Goal: Transaction & Acquisition: Purchase product/service

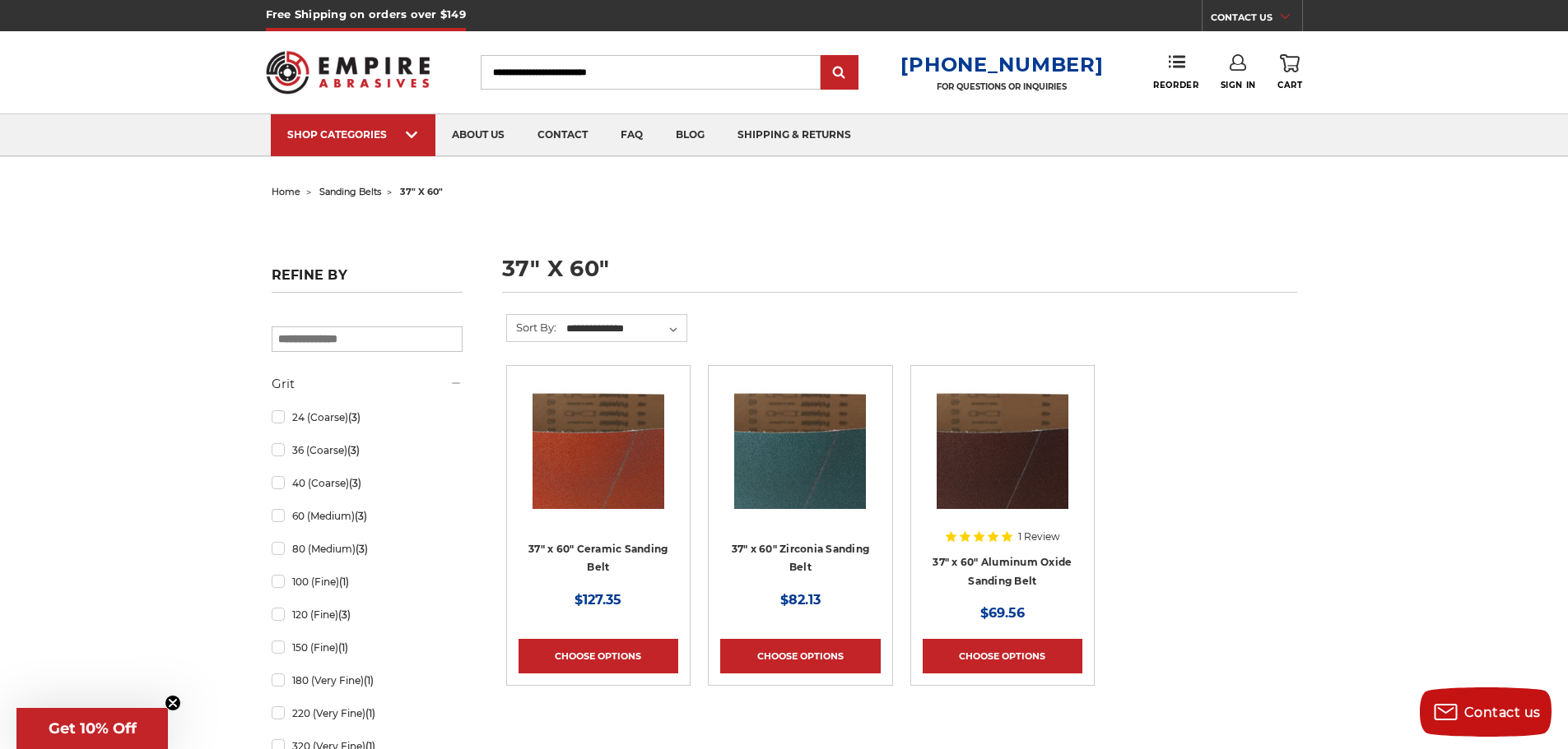
click at [0, 0] on div "Close dialog WANT 10% OFF YOUR NEXT PURCHASE? Sign up for our newsletter to rec…" at bounding box center [0, 0] width 0 height 0
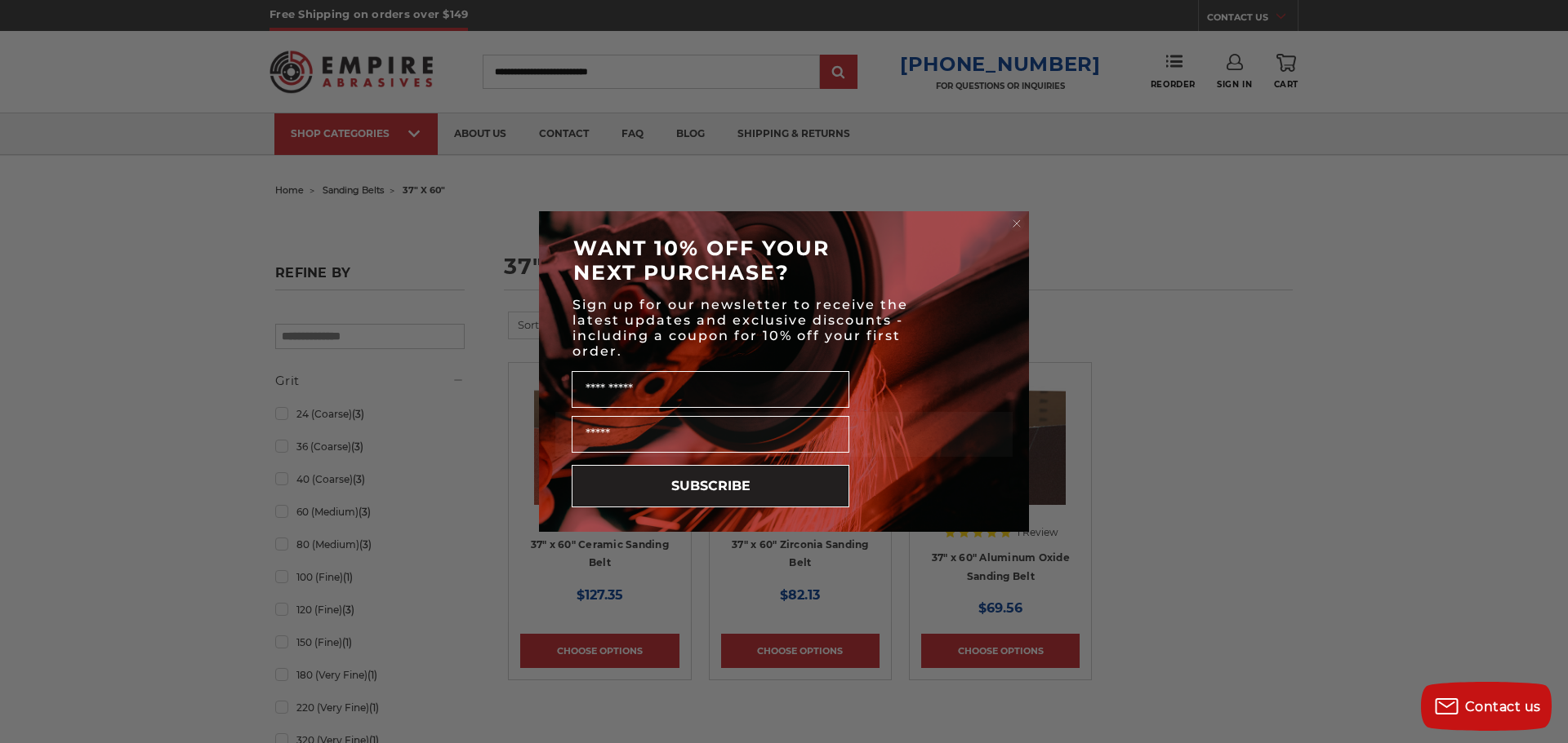
click at [1016, 221] on circle "Close dialog" at bounding box center [1017, 224] width 15 height 15
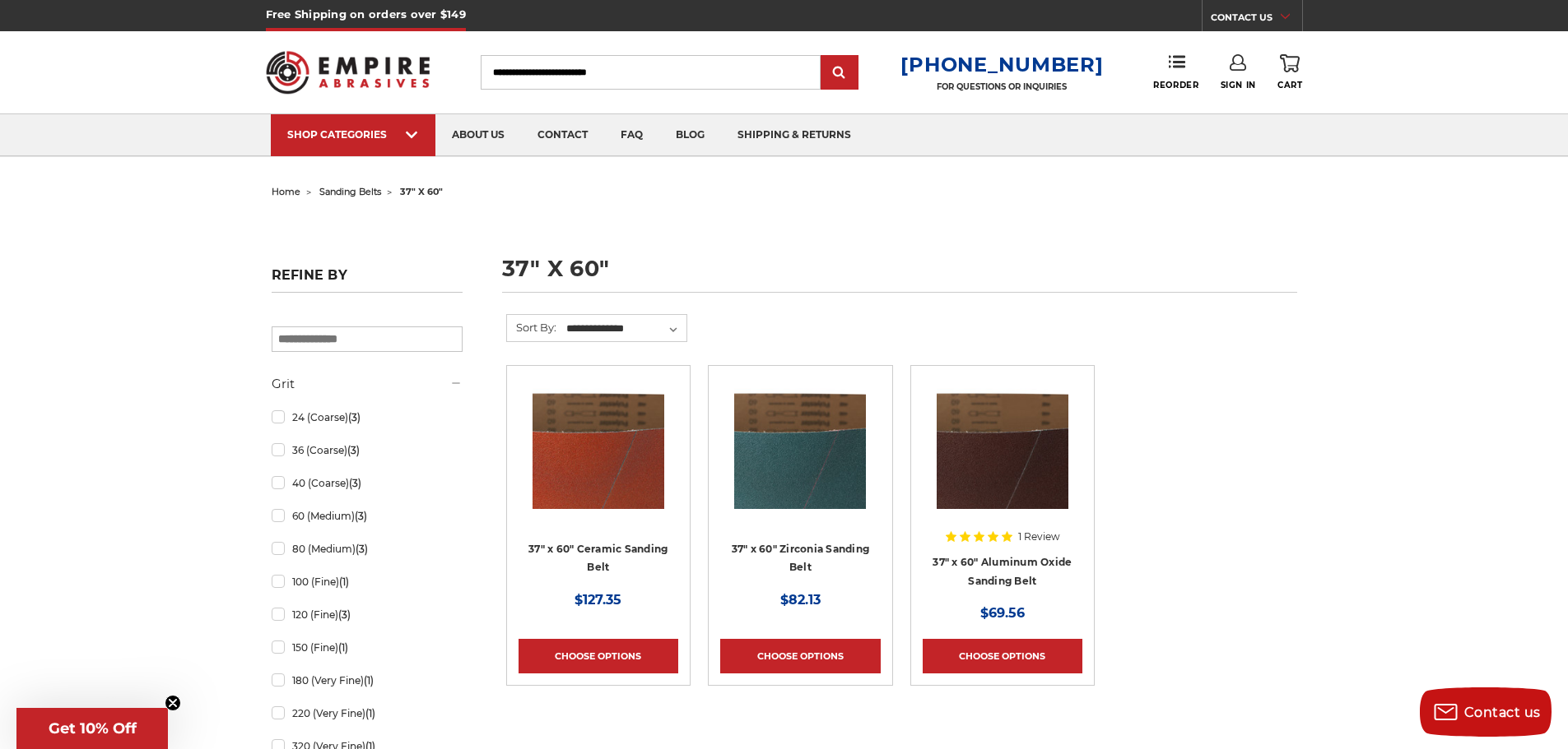
click at [1026, 471] on img at bounding box center [1002, 443] width 132 height 132
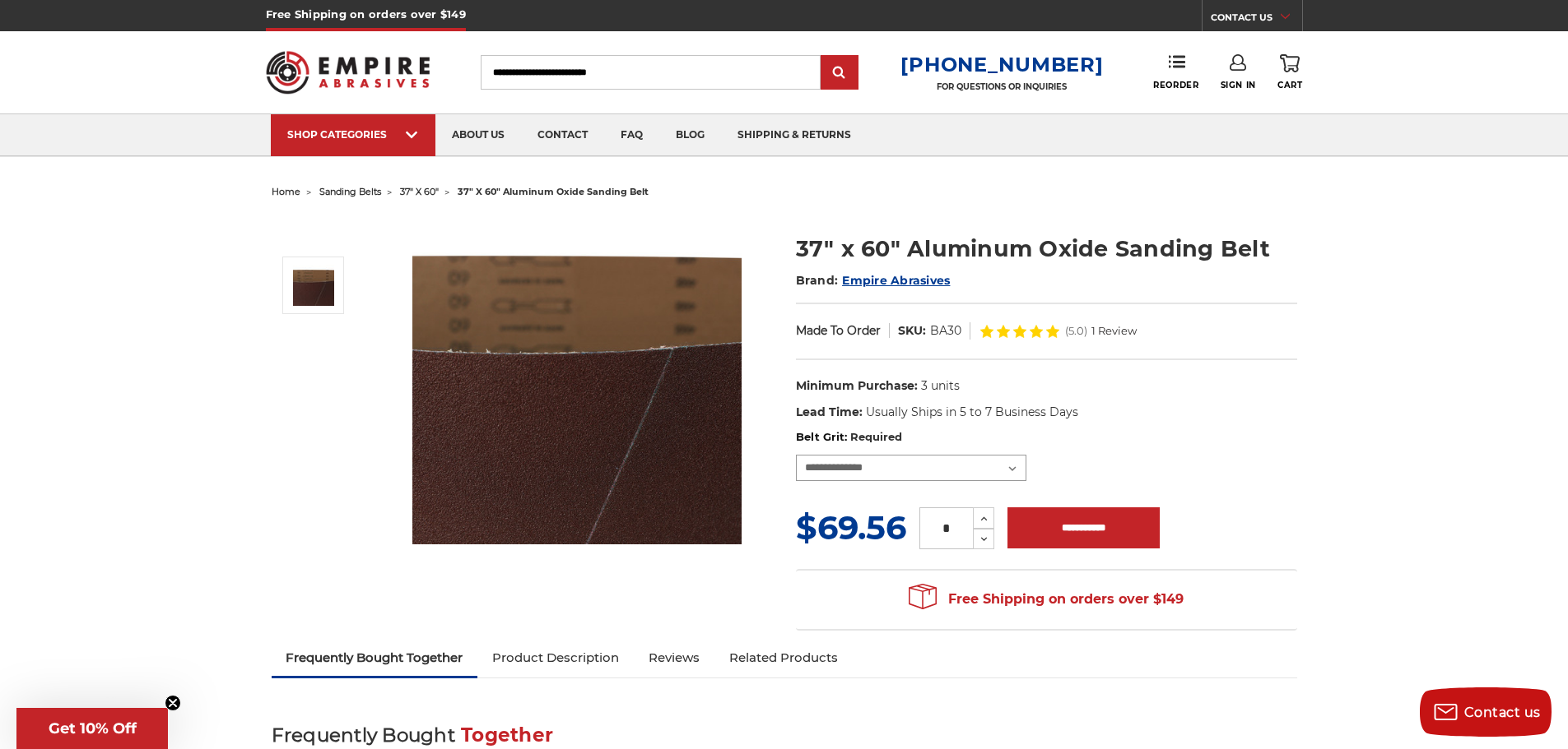
click at [883, 474] on select "**********" at bounding box center [911, 468] width 231 height 26
select select "****"
click at [796, 455] on select "**********" at bounding box center [911, 468] width 231 height 26
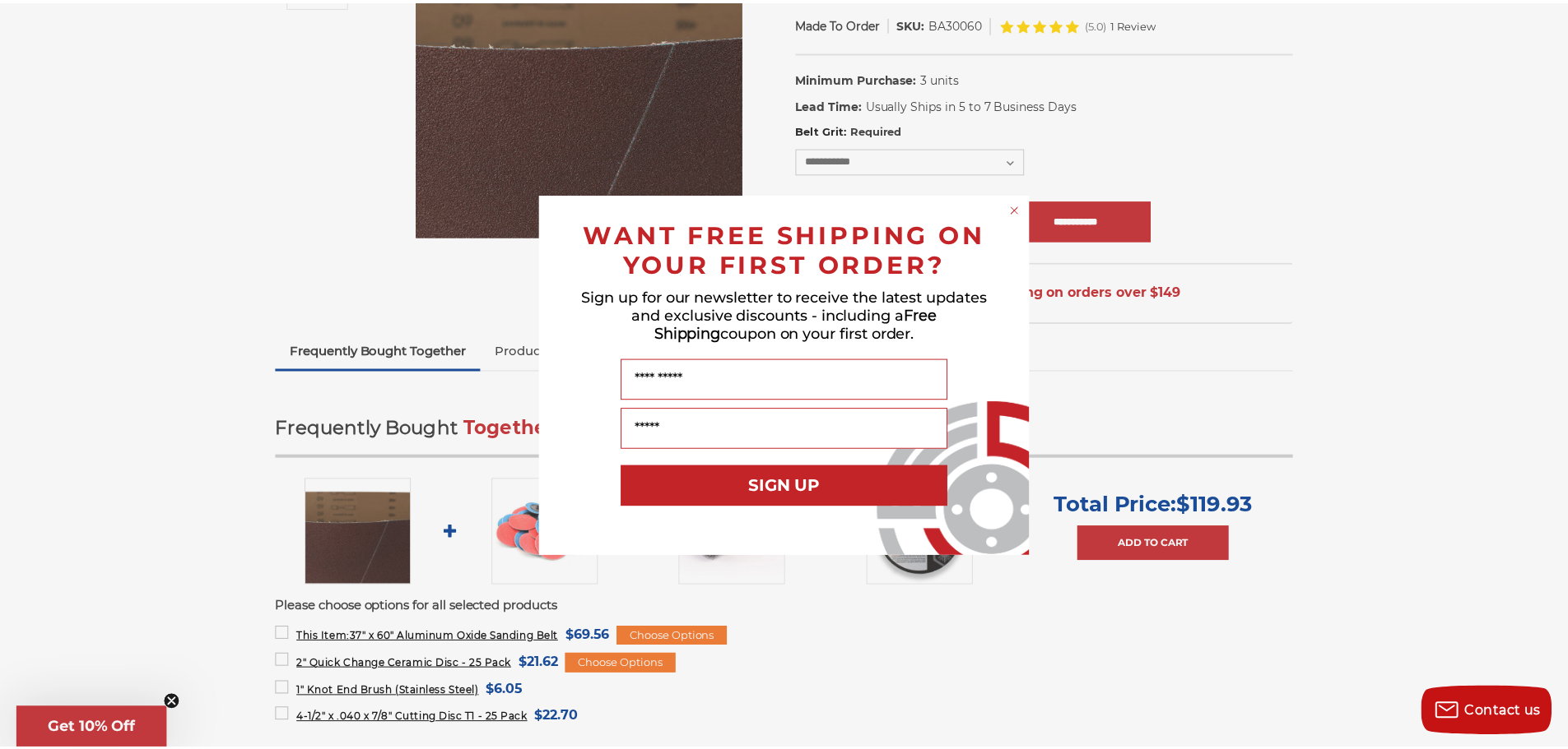
scroll to position [247, 0]
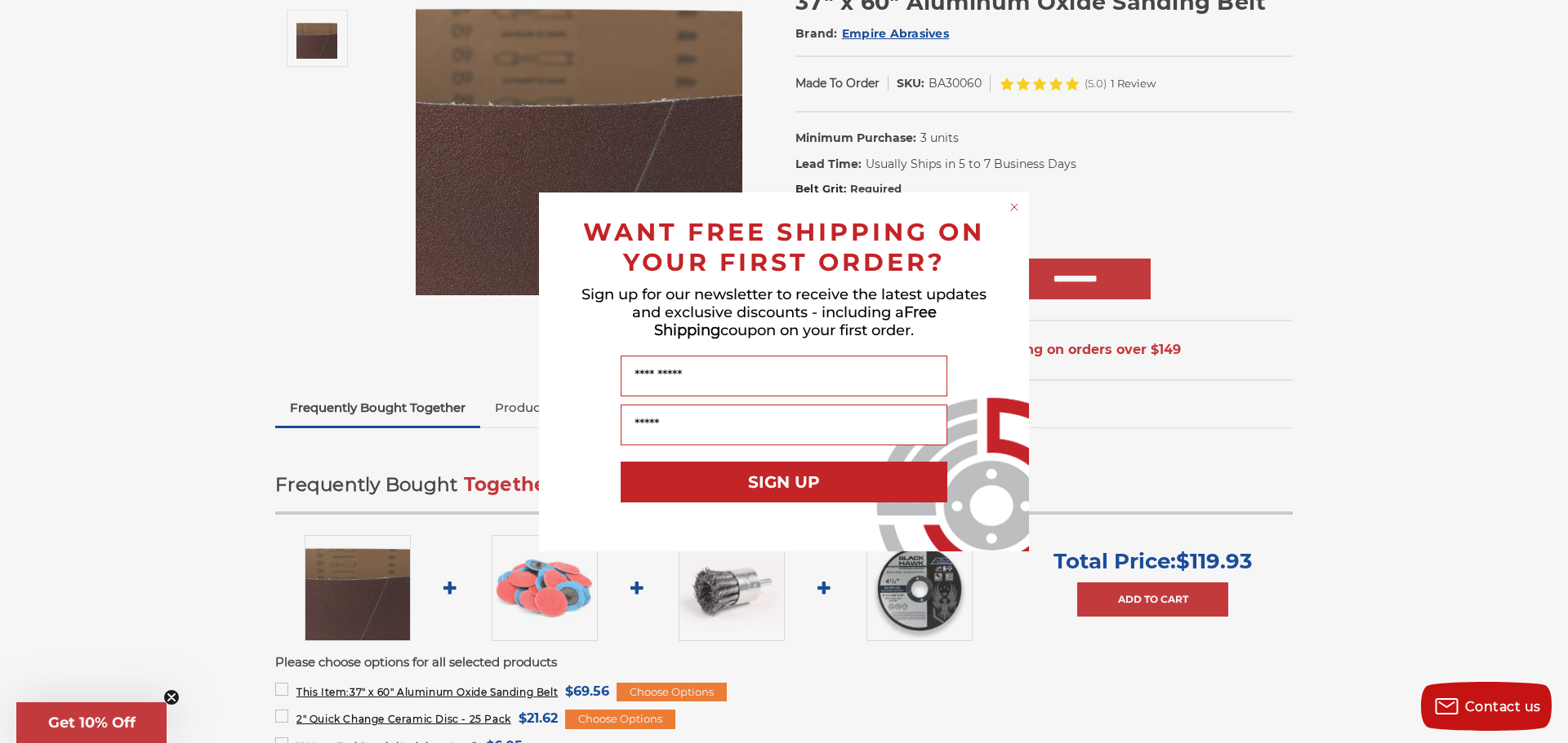
click at [1010, 204] on circle "Close dialog" at bounding box center [1014, 207] width 15 height 15
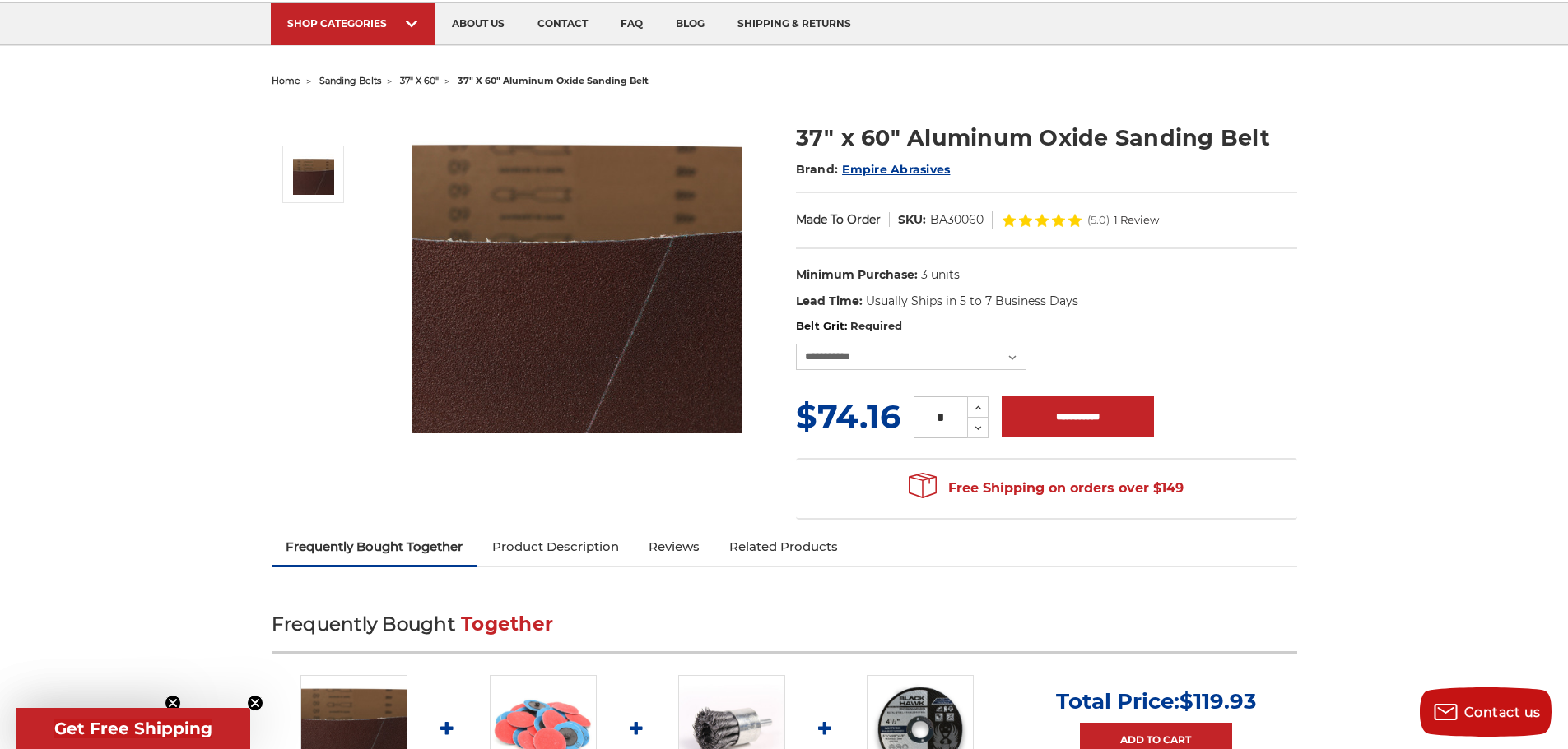
scroll to position [83, 0]
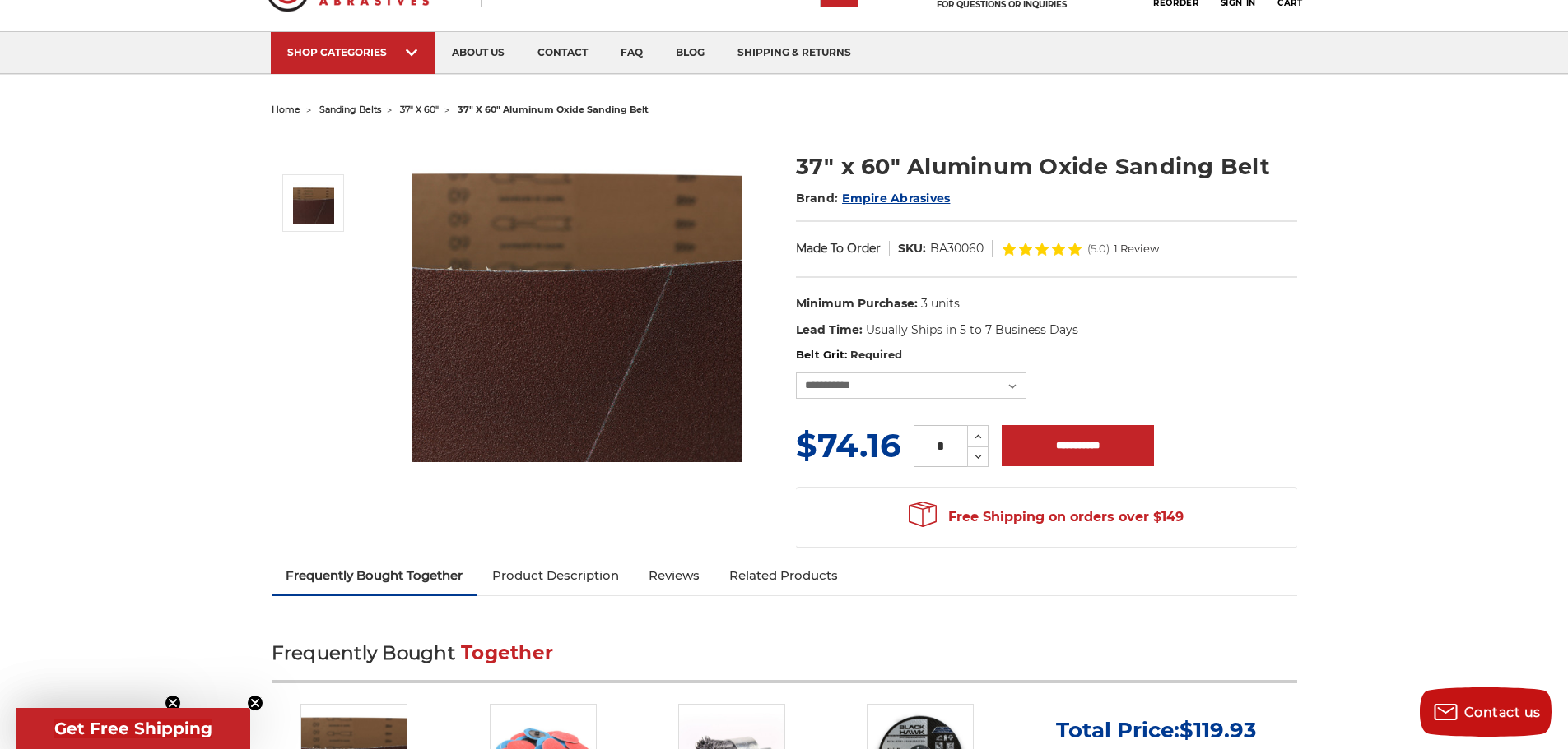
click at [339, 112] on span "sanding belts" at bounding box center [350, 109] width 61 height 12
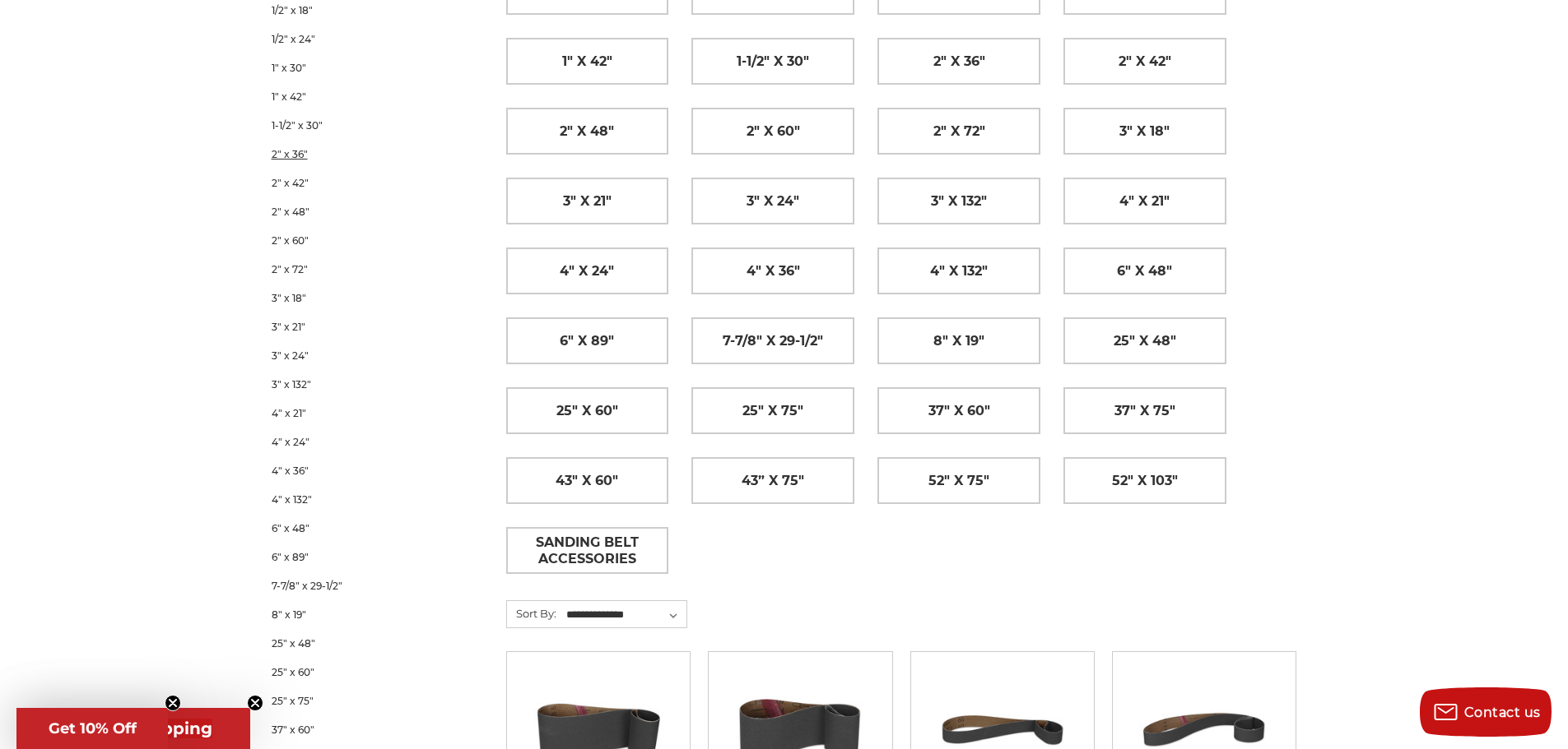
scroll to position [411, 0]
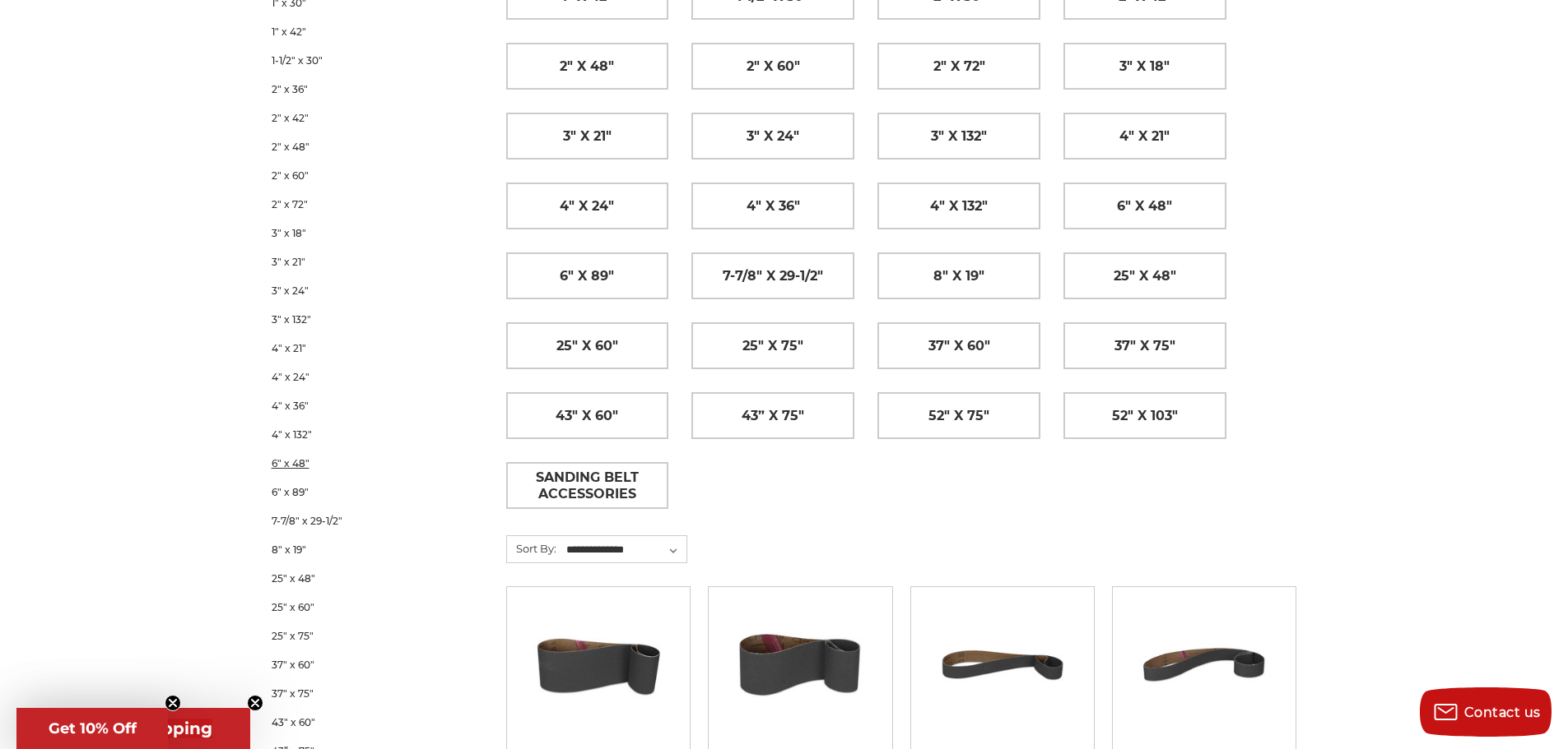
click at [306, 466] on link "6" x 48"" at bounding box center [367, 464] width 191 height 29
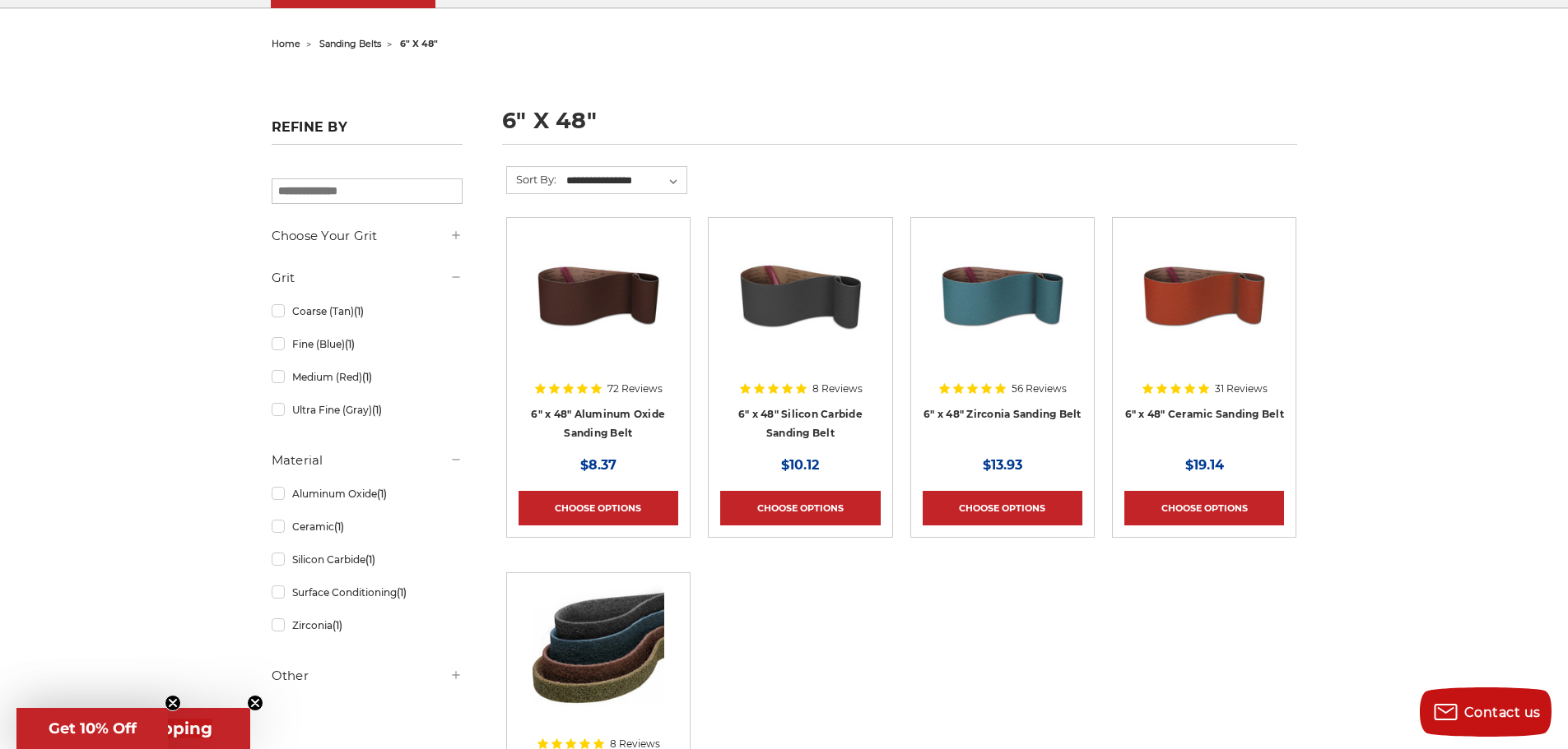
scroll to position [164, 0]
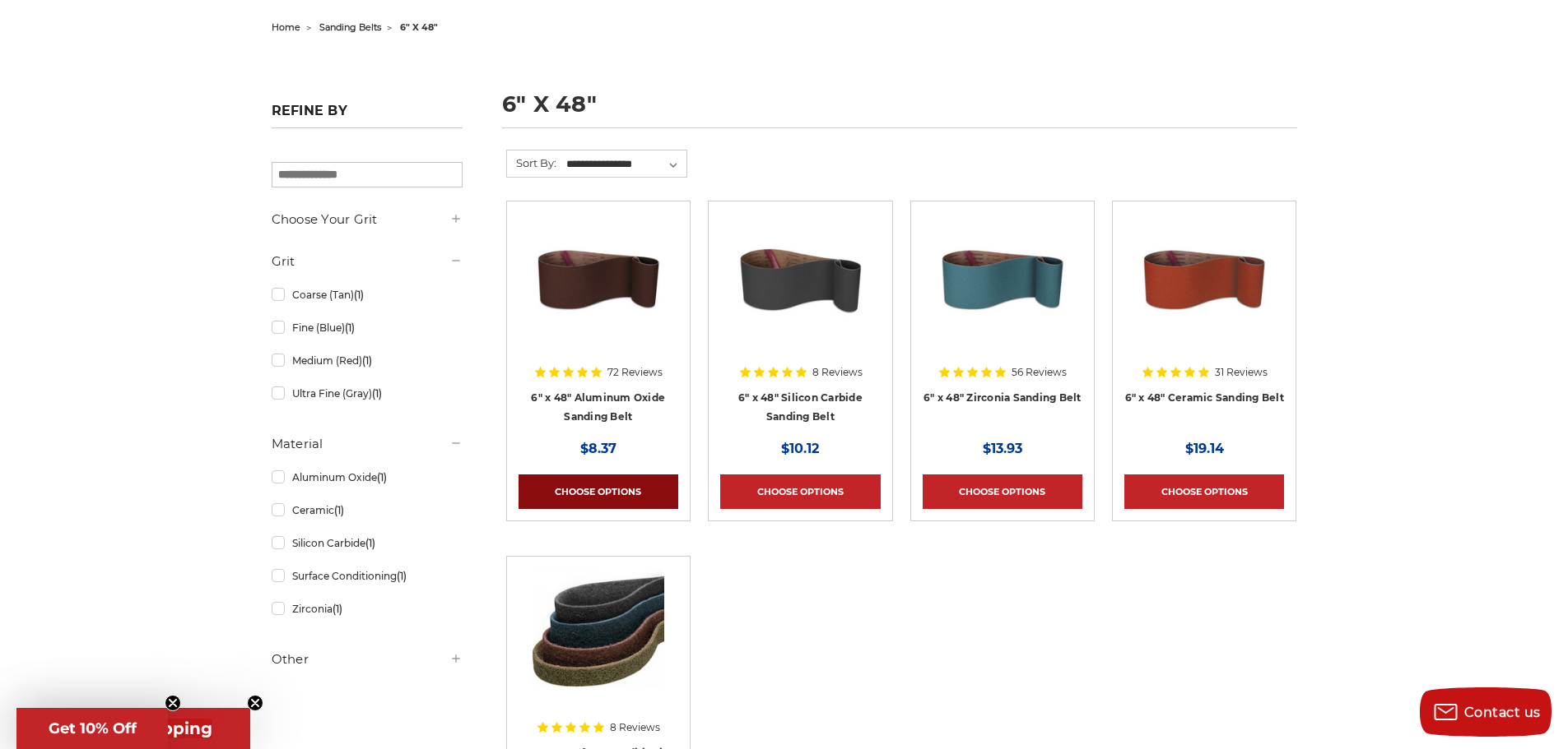
click at [604, 488] on link "Choose Options" at bounding box center [599, 492] width 159 height 35
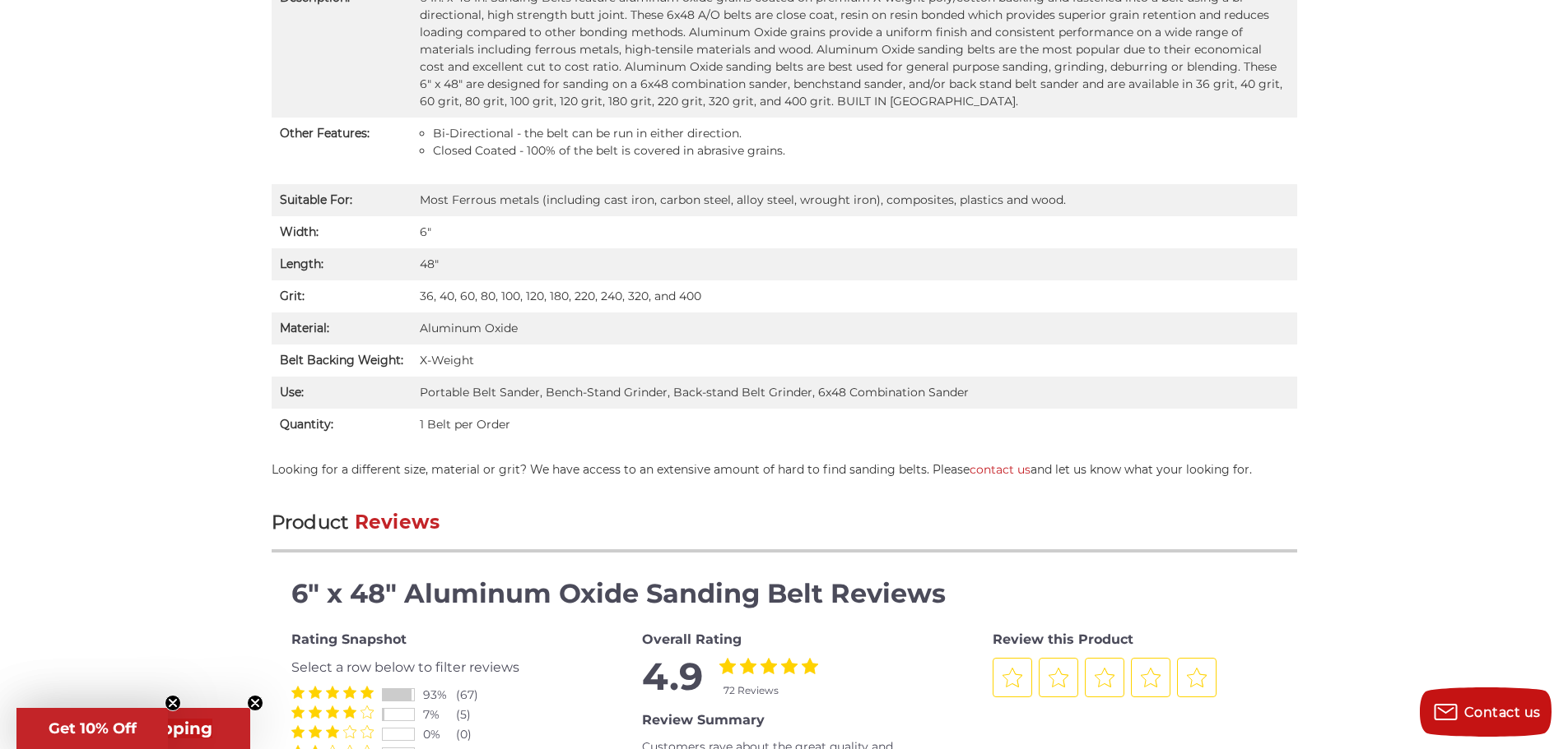
scroll to position [576, 0]
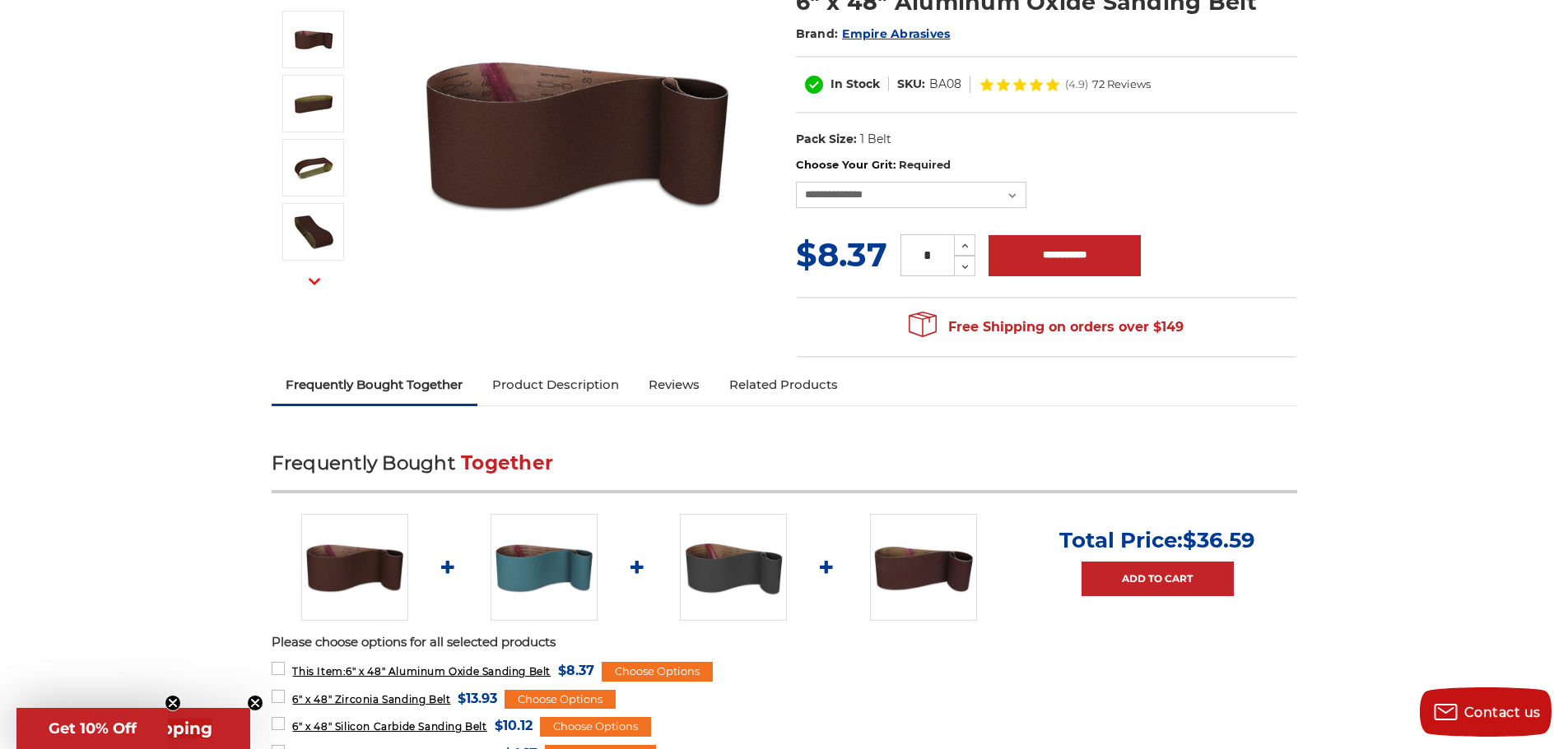
click at [590, 383] on link "Product Description" at bounding box center [555, 385] width 157 height 36
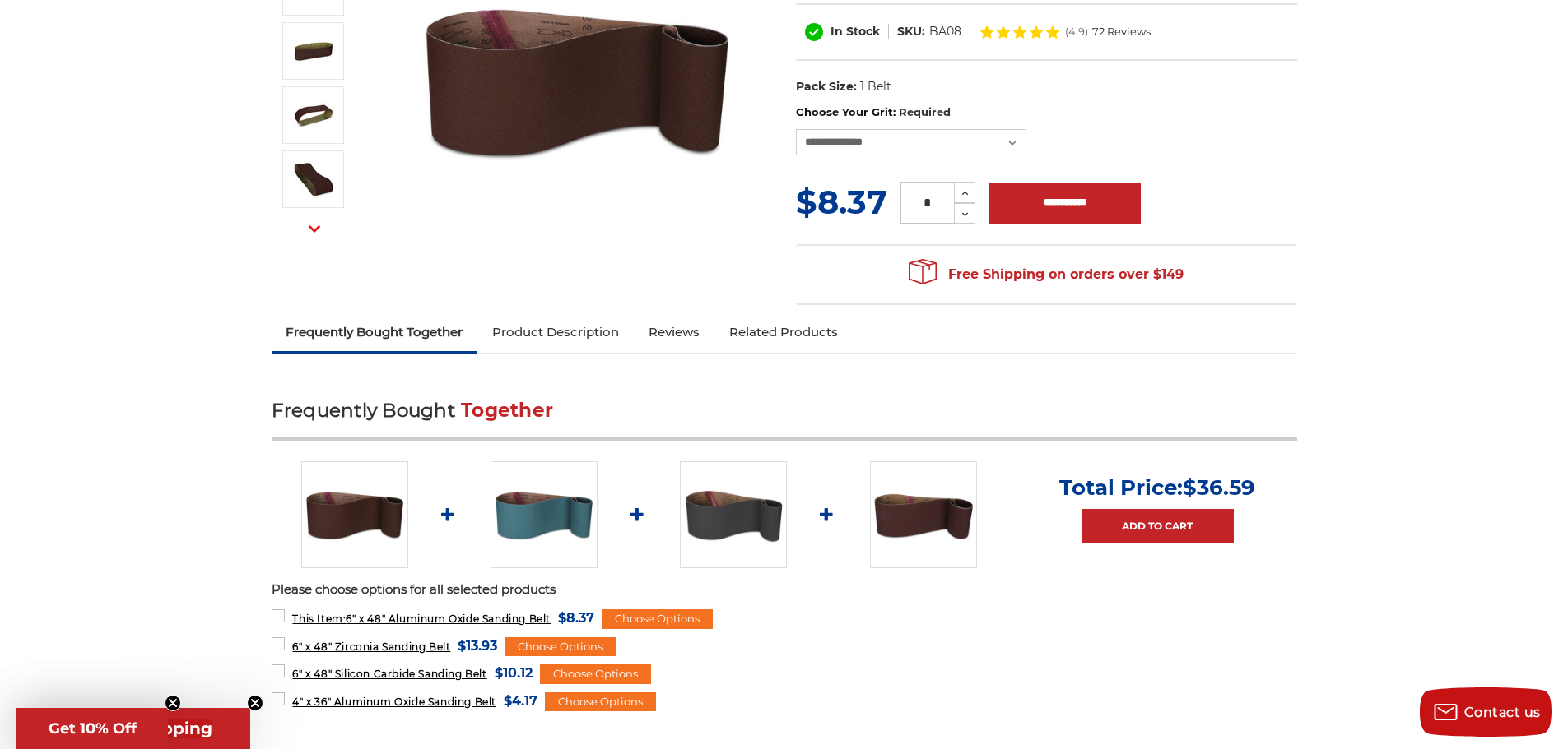
scroll to position [217, 0]
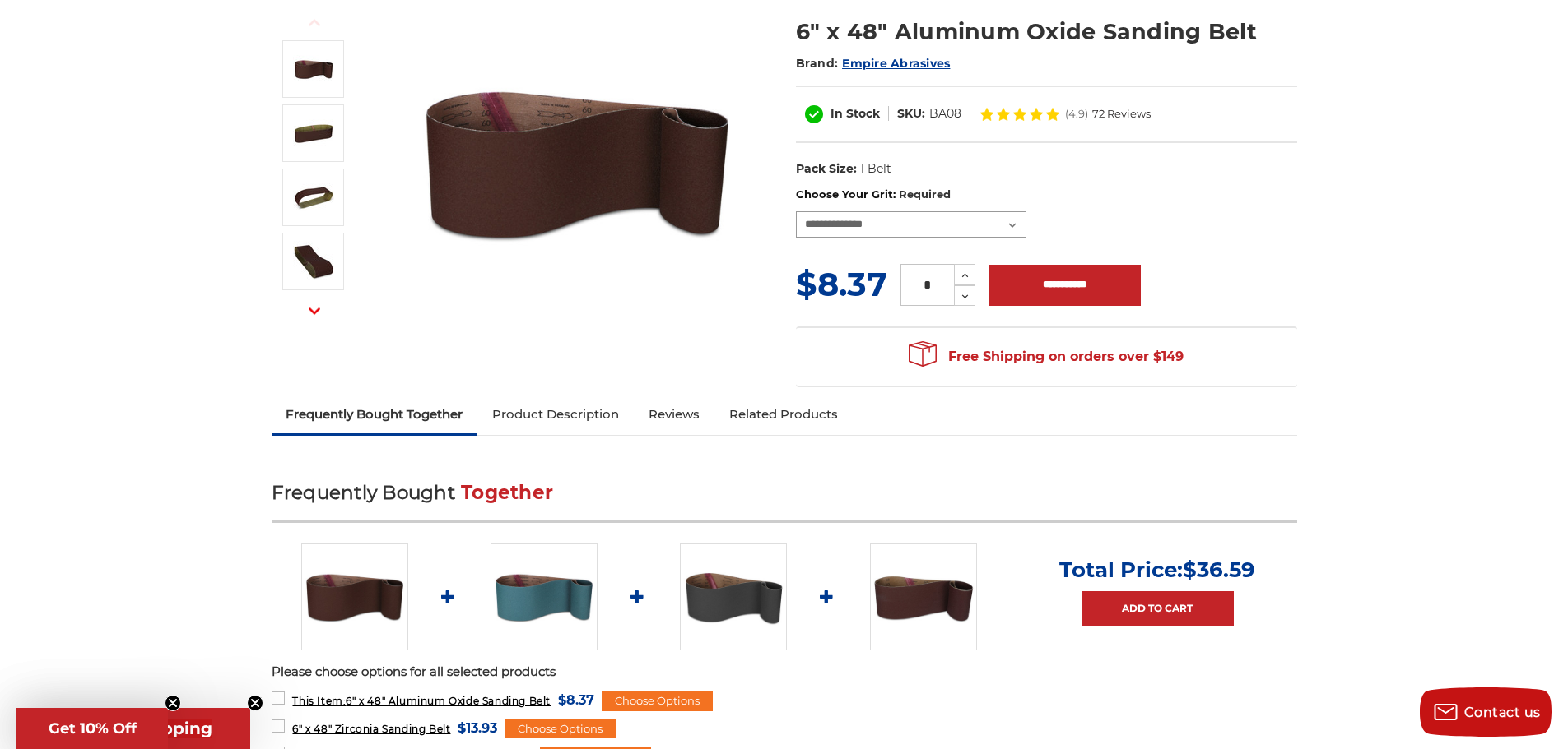
click at [900, 221] on select "**********" at bounding box center [911, 224] width 231 height 26
select select "****"
click at [796, 211] on select "**********" at bounding box center [911, 224] width 231 height 26
click at [1075, 282] on input "**********" at bounding box center [1065, 285] width 152 height 41
type input "**********"
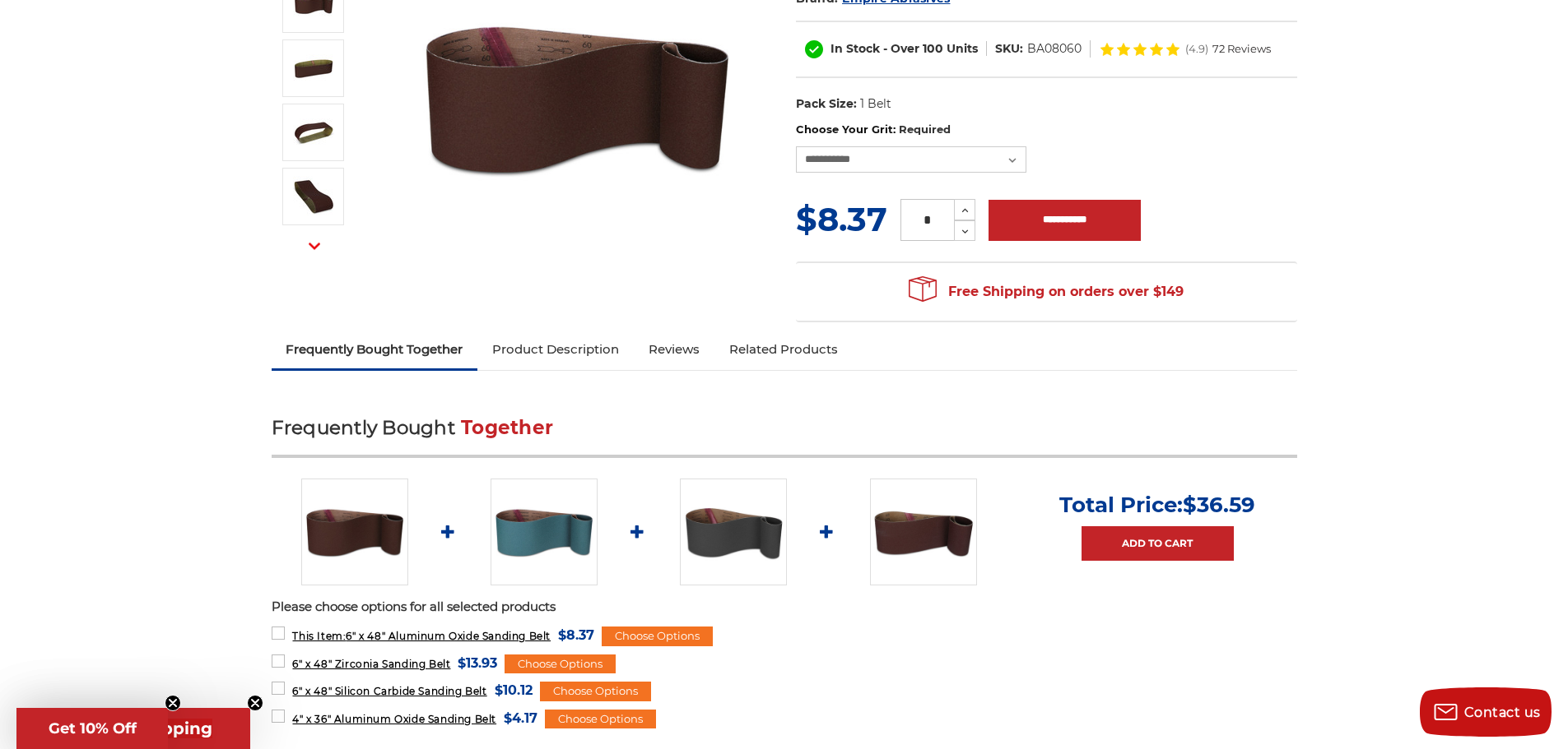
scroll to position [0, 0]
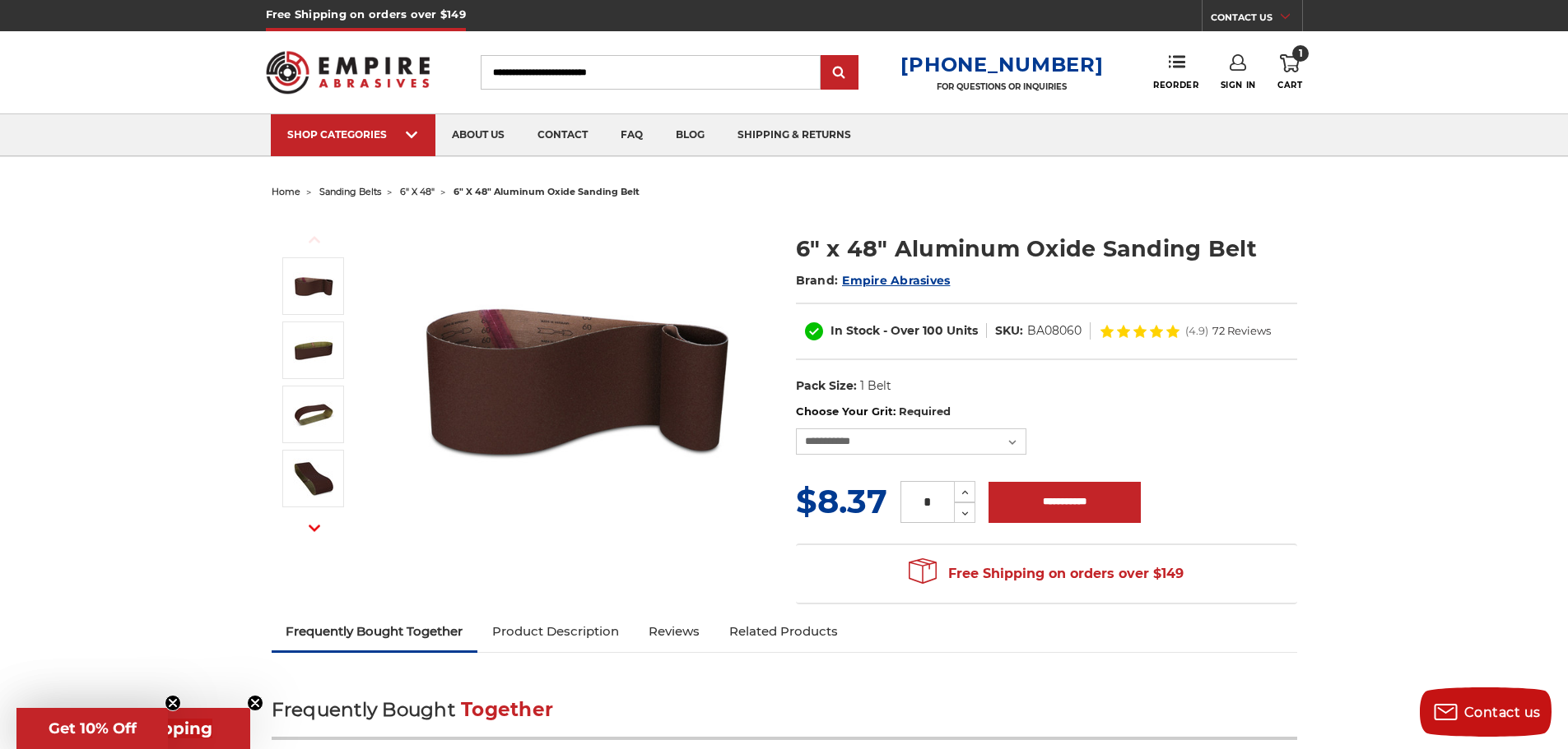
click at [1244, 64] on use at bounding box center [1237, 62] width 16 height 16
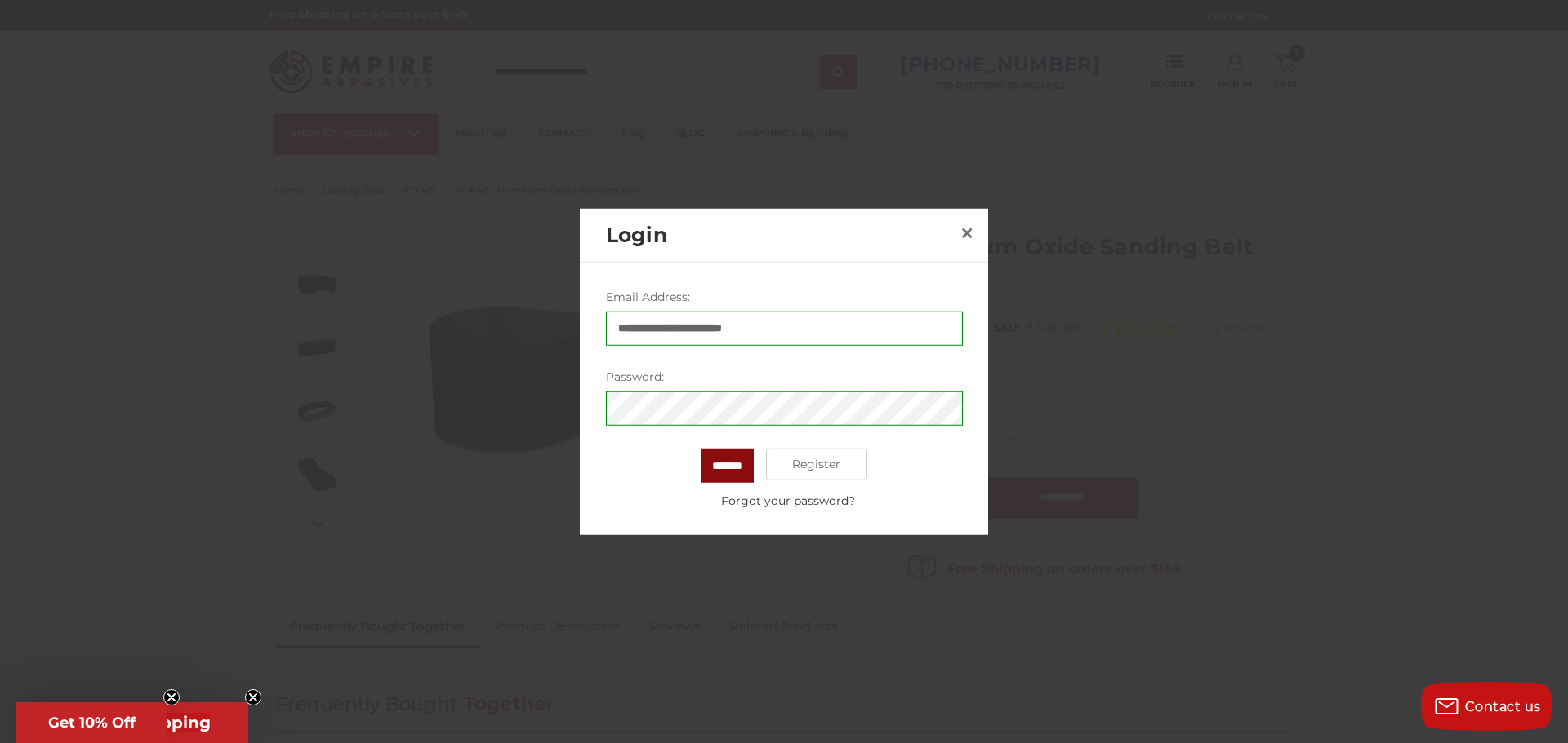
click at [728, 463] on input "*******" at bounding box center [727, 465] width 53 height 34
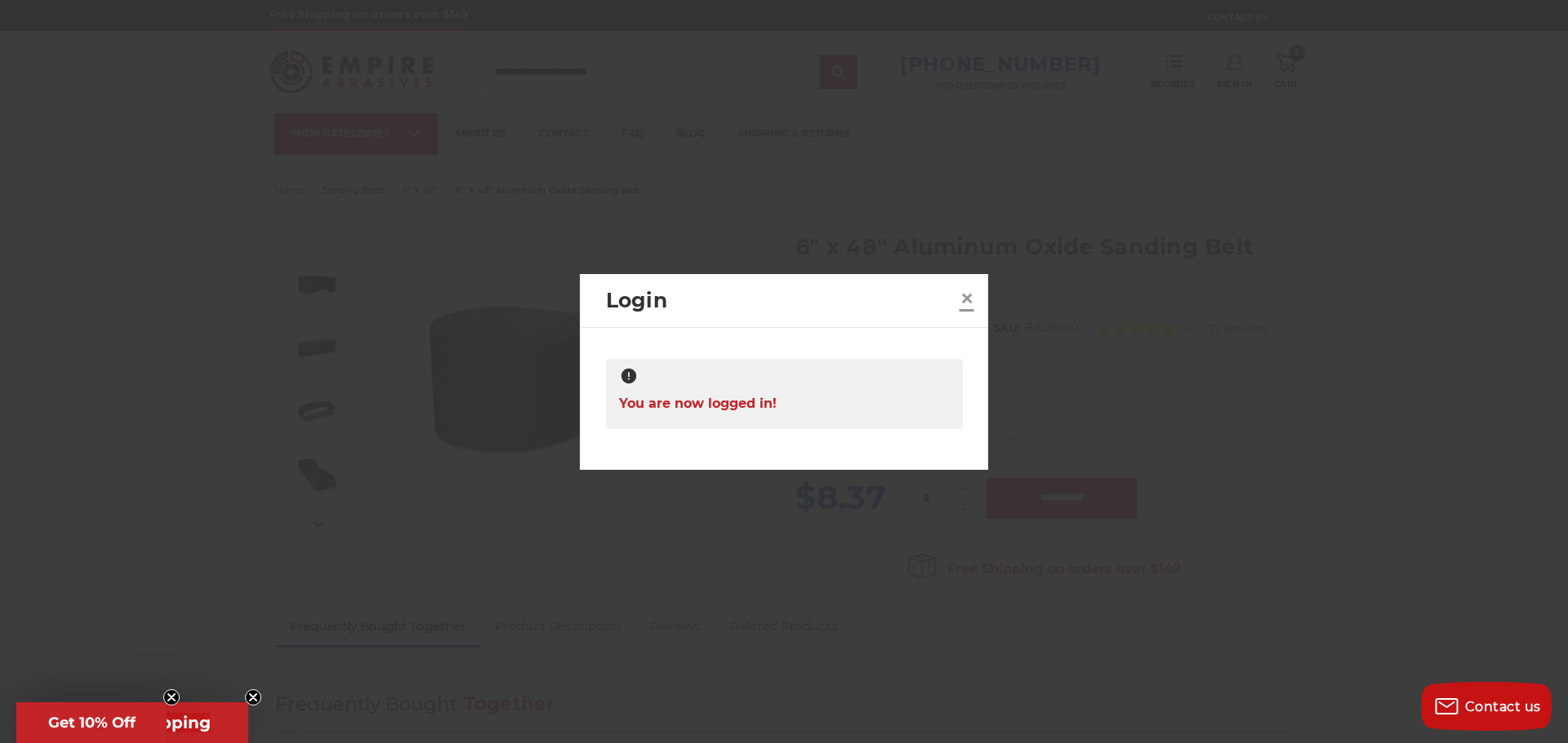
click at [968, 291] on span "×" at bounding box center [966, 297] width 14 height 31
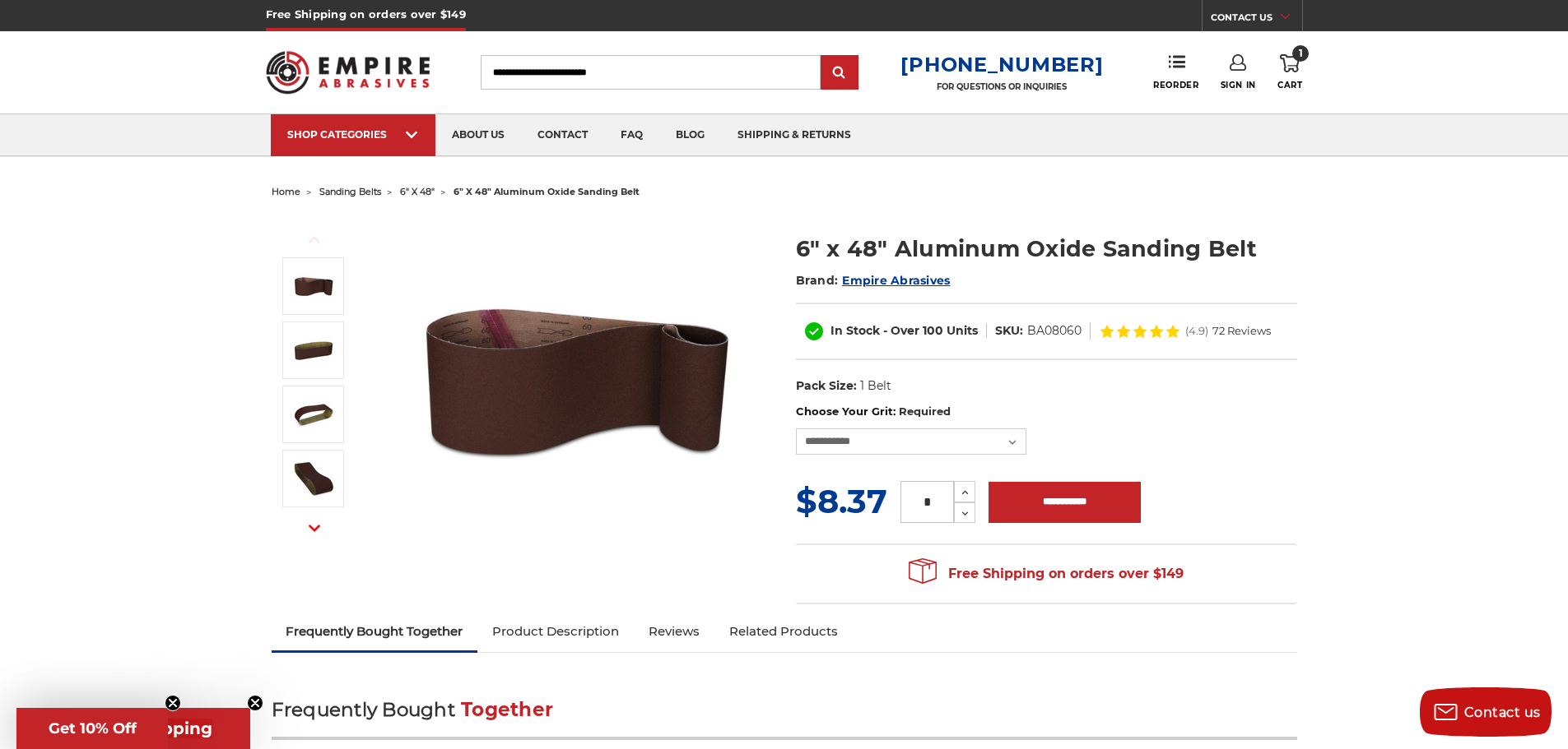
drag, startPoint x: 936, startPoint y: 503, endPoint x: 914, endPoint y: 501, distance: 22.1
click at [914, 501] on input "*" at bounding box center [927, 502] width 54 height 42
click at [1293, 72] on use at bounding box center [1289, 63] width 20 height 18
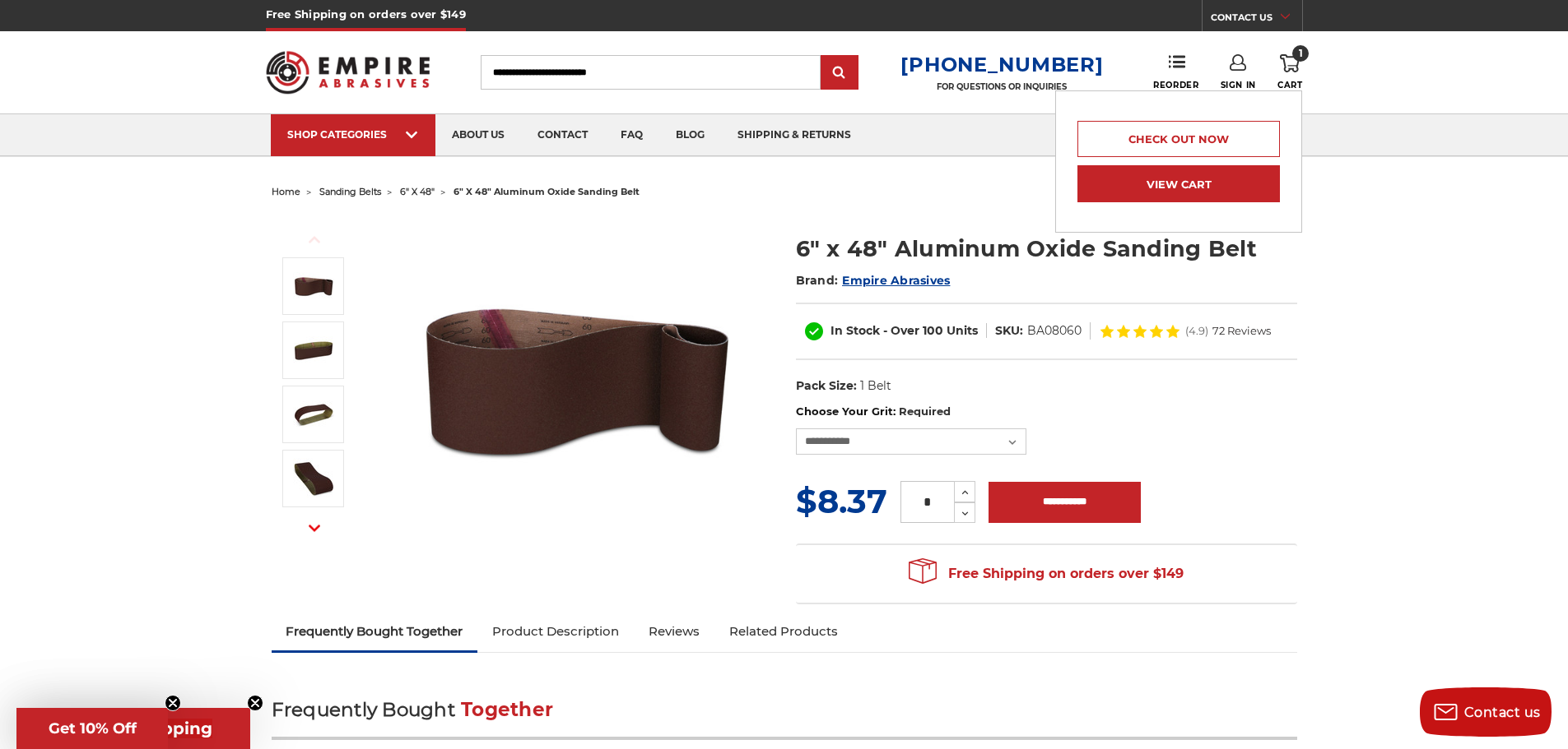
click at [1178, 178] on link "View Cart" at bounding box center [1178, 183] width 203 height 37
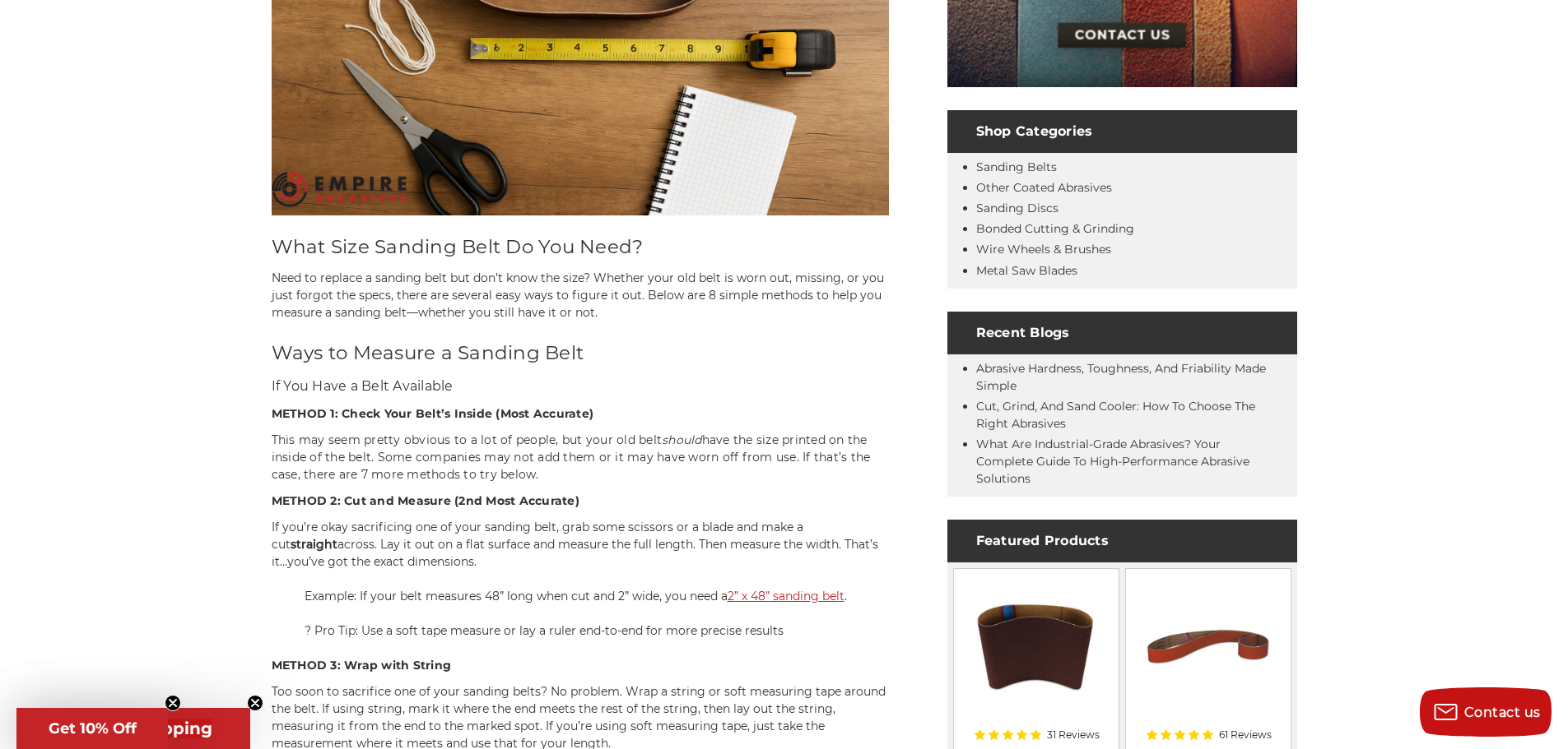
scroll to position [658, 0]
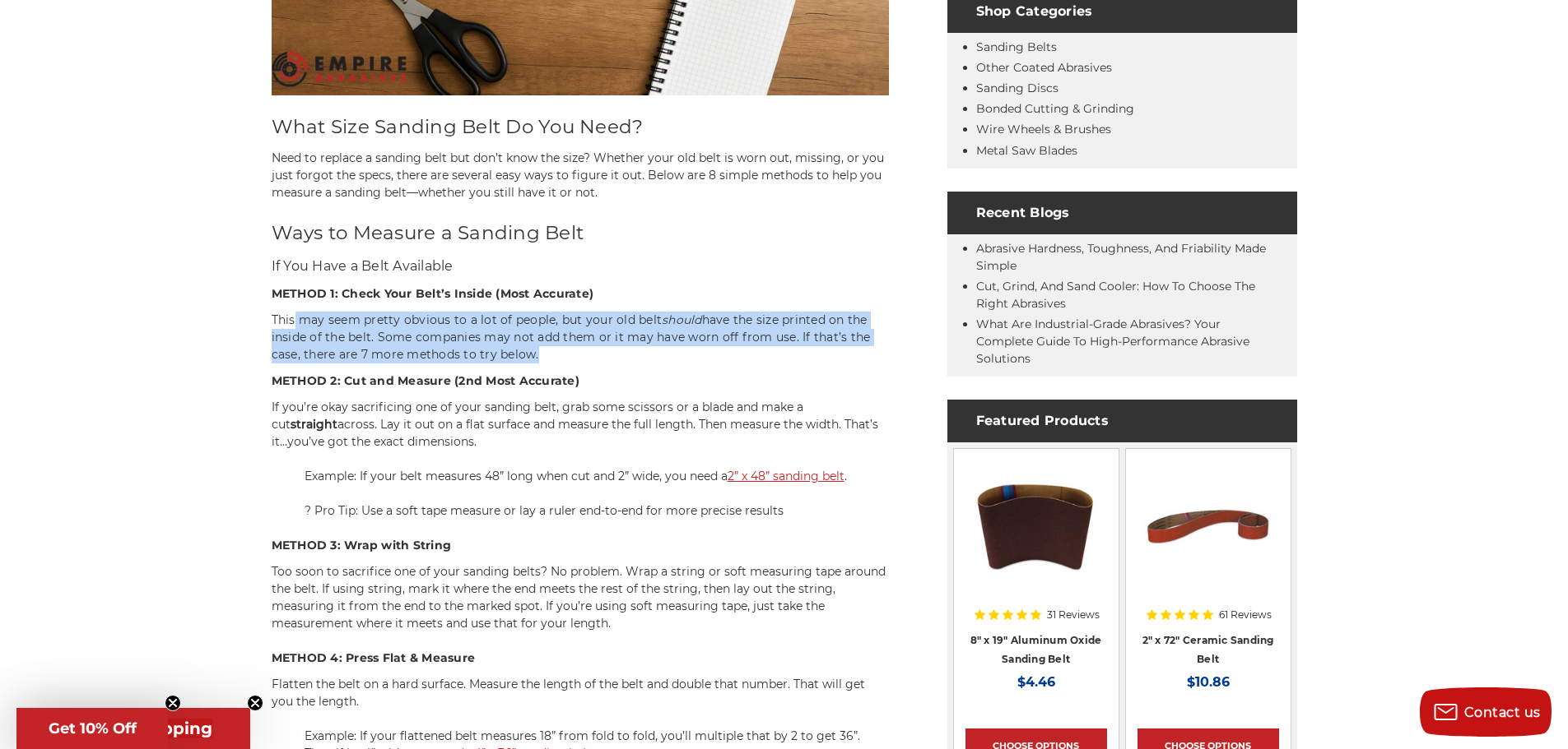
drag, startPoint x: 293, startPoint y: 317, endPoint x: 696, endPoint y: 349, distance: 404.3
click at [696, 349] on h4 "This may seem pretty obvious to a lot of people, but your old belt should have …" at bounding box center [580, 338] width 617 height 52
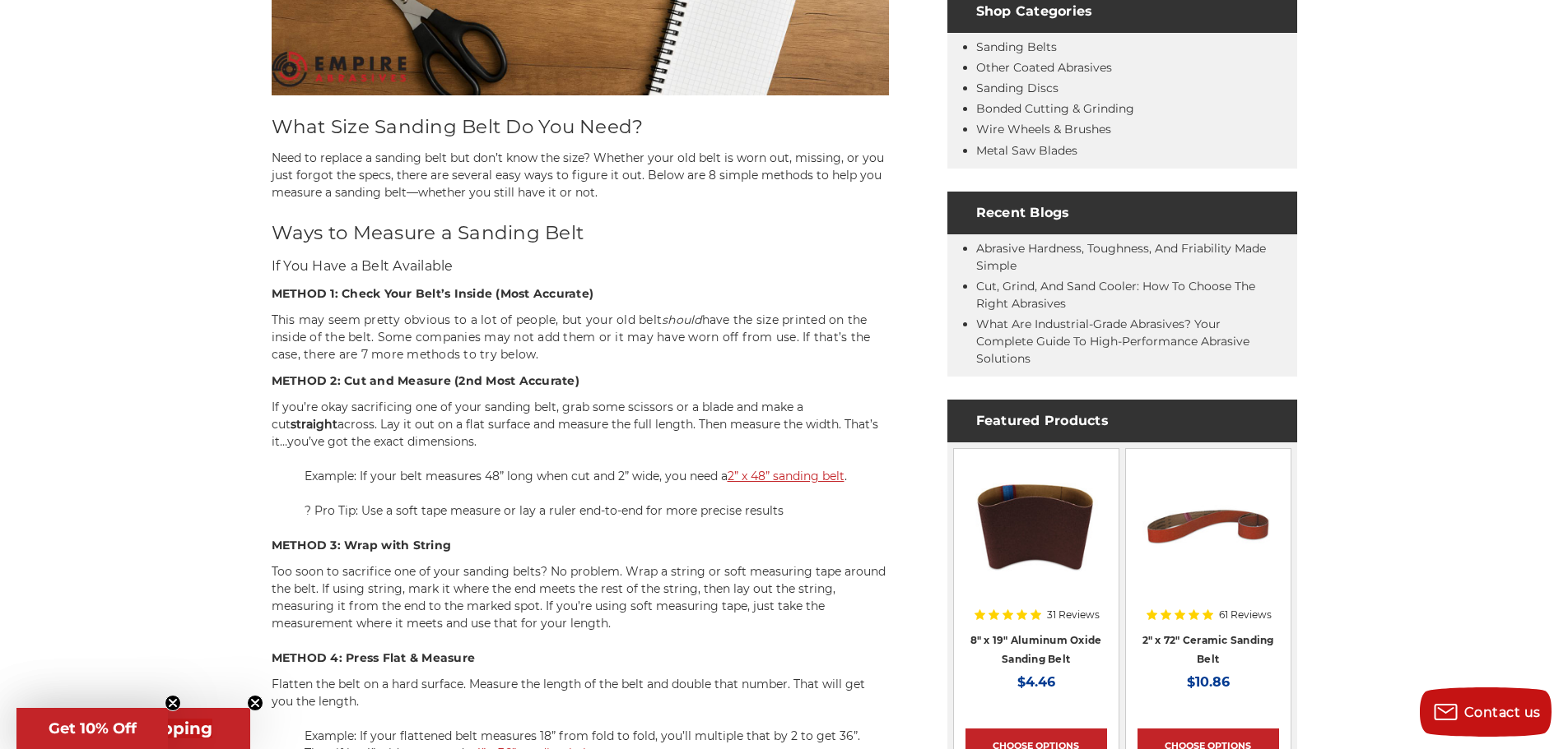
click at [453, 381] on b "METHOD 2: Cut and Measure (2nd Most Accurate)" at bounding box center [426, 380] width 307 height 14
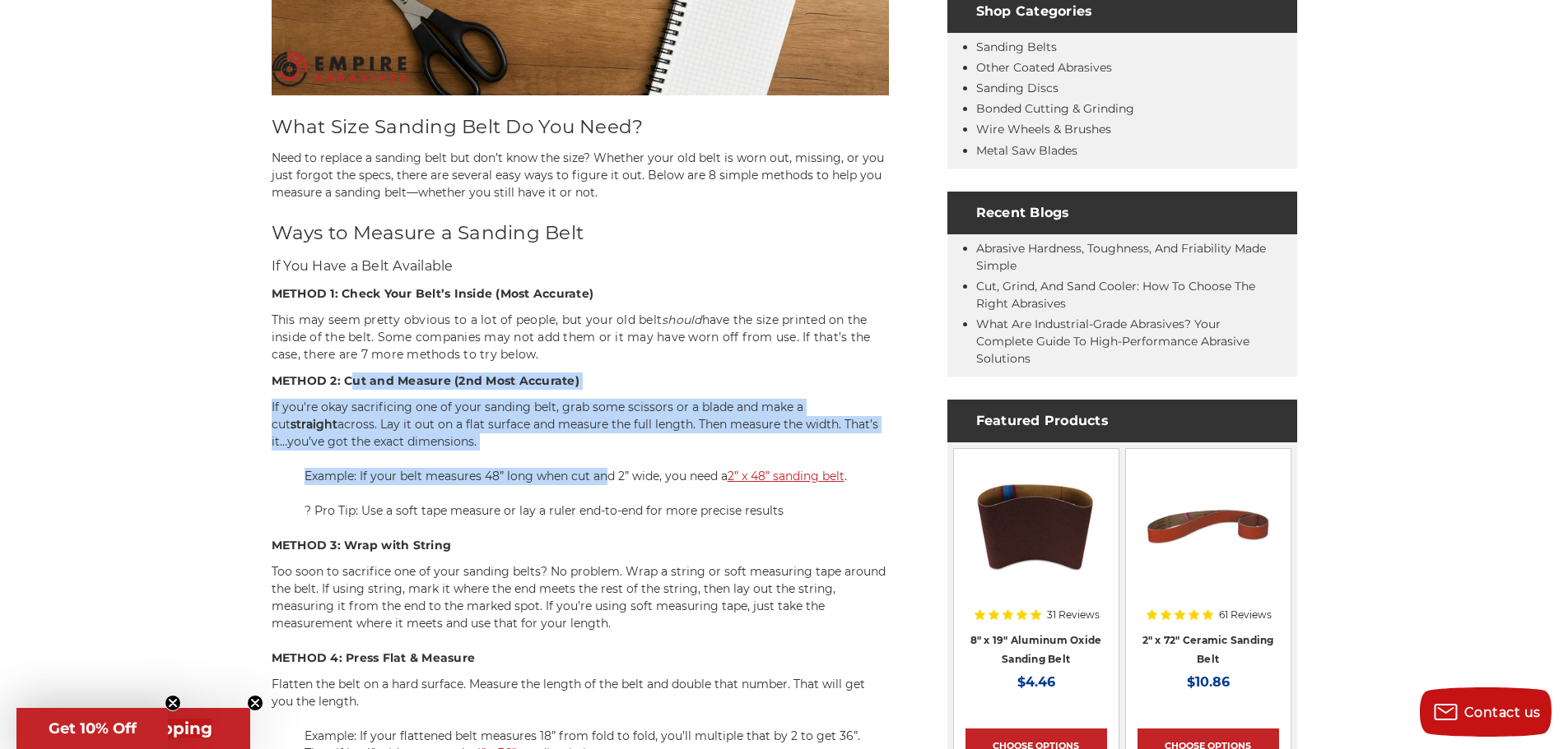
drag, startPoint x: 404, startPoint y: 387, endPoint x: 607, endPoint y: 477, distance: 222.1
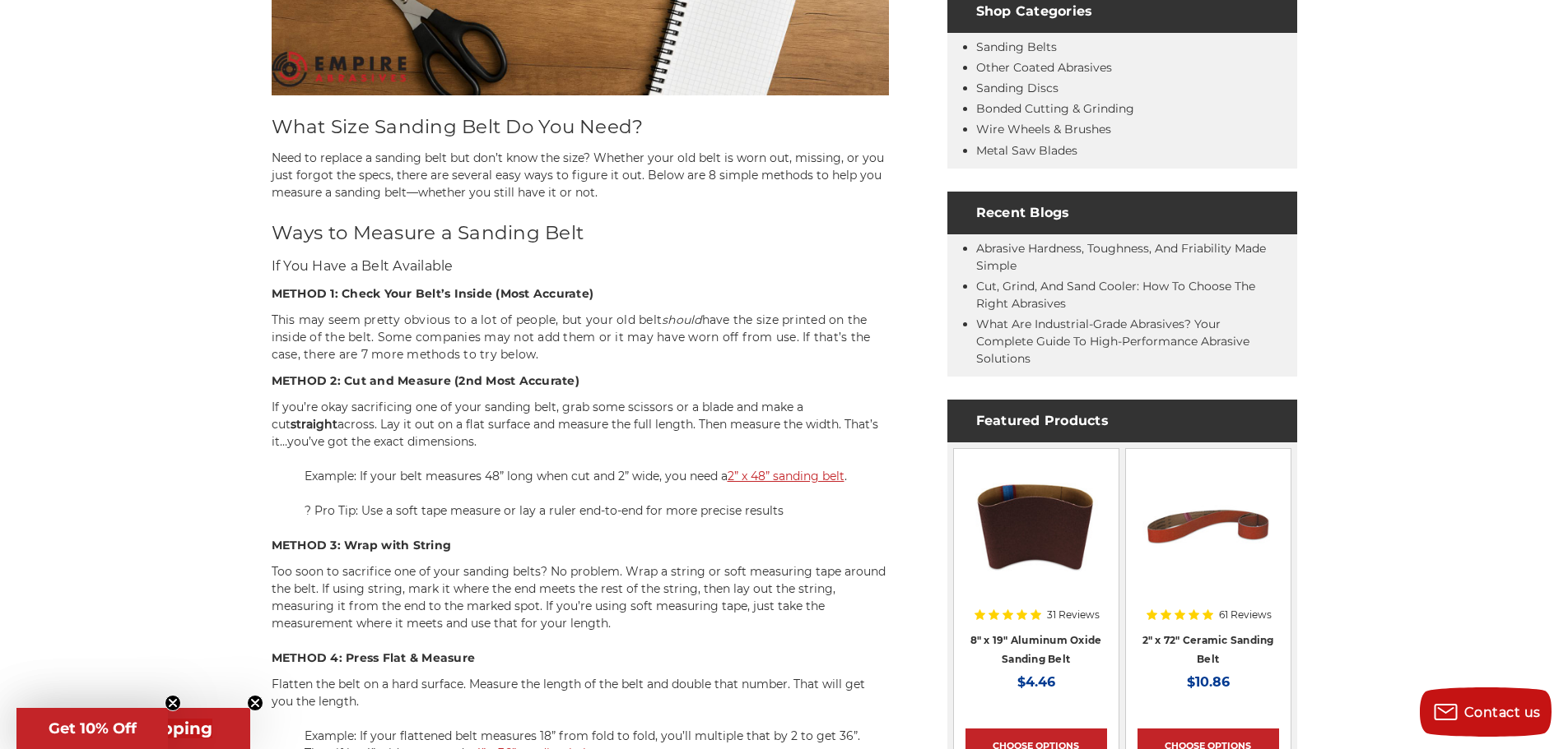
click at [648, 479] on span "Example: If your belt measures 48” long when cut and 2” wide, you need a" at bounding box center [516, 475] width 423 height 14
drag, startPoint x: 395, startPoint y: 476, endPoint x: 632, endPoint y: 481, distance: 237.1
click at [632, 482] on span "Example: If your belt measures 48” long when cut and 2” wide, you need a" at bounding box center [516, 475] width 423 height 14
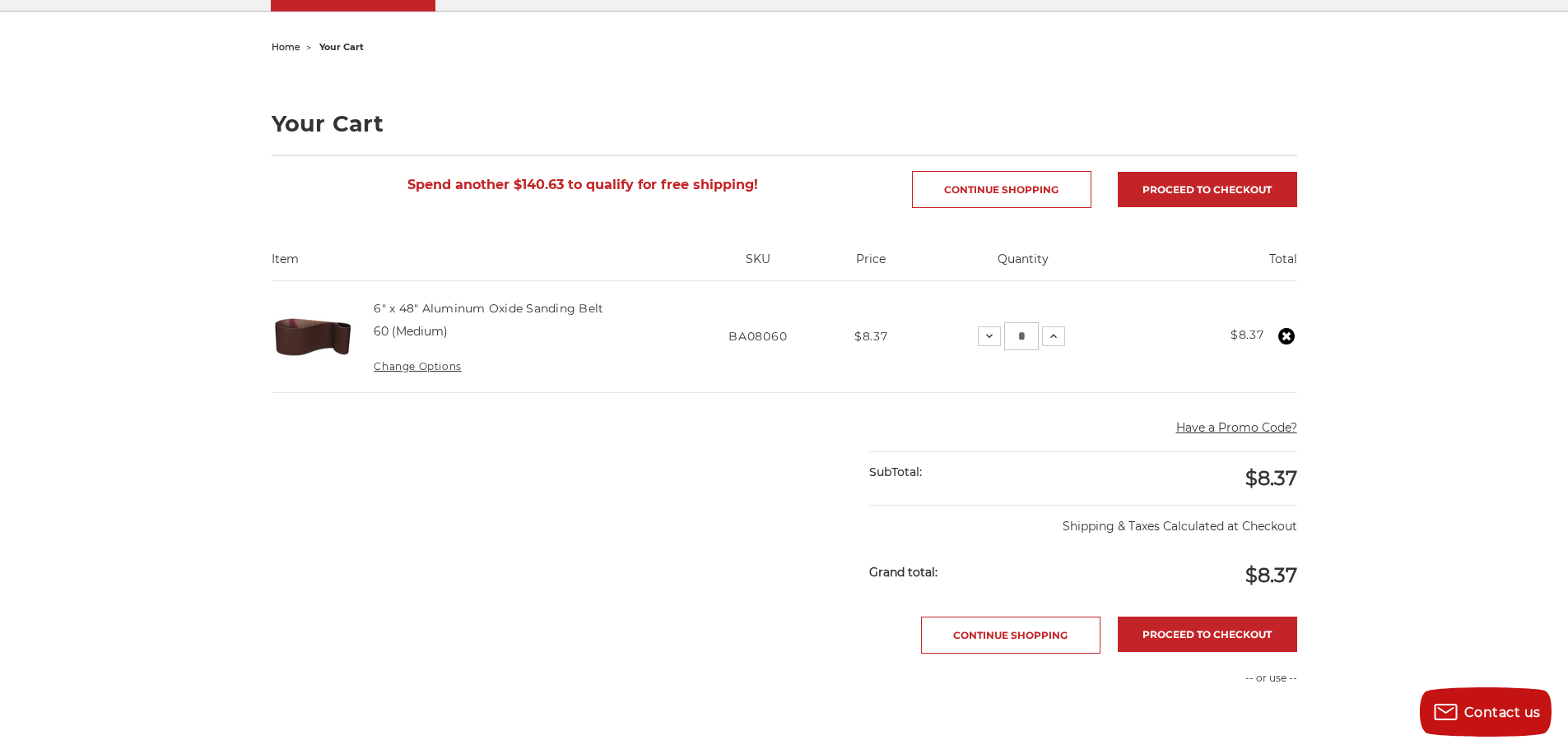
scroll to position [164, 0]
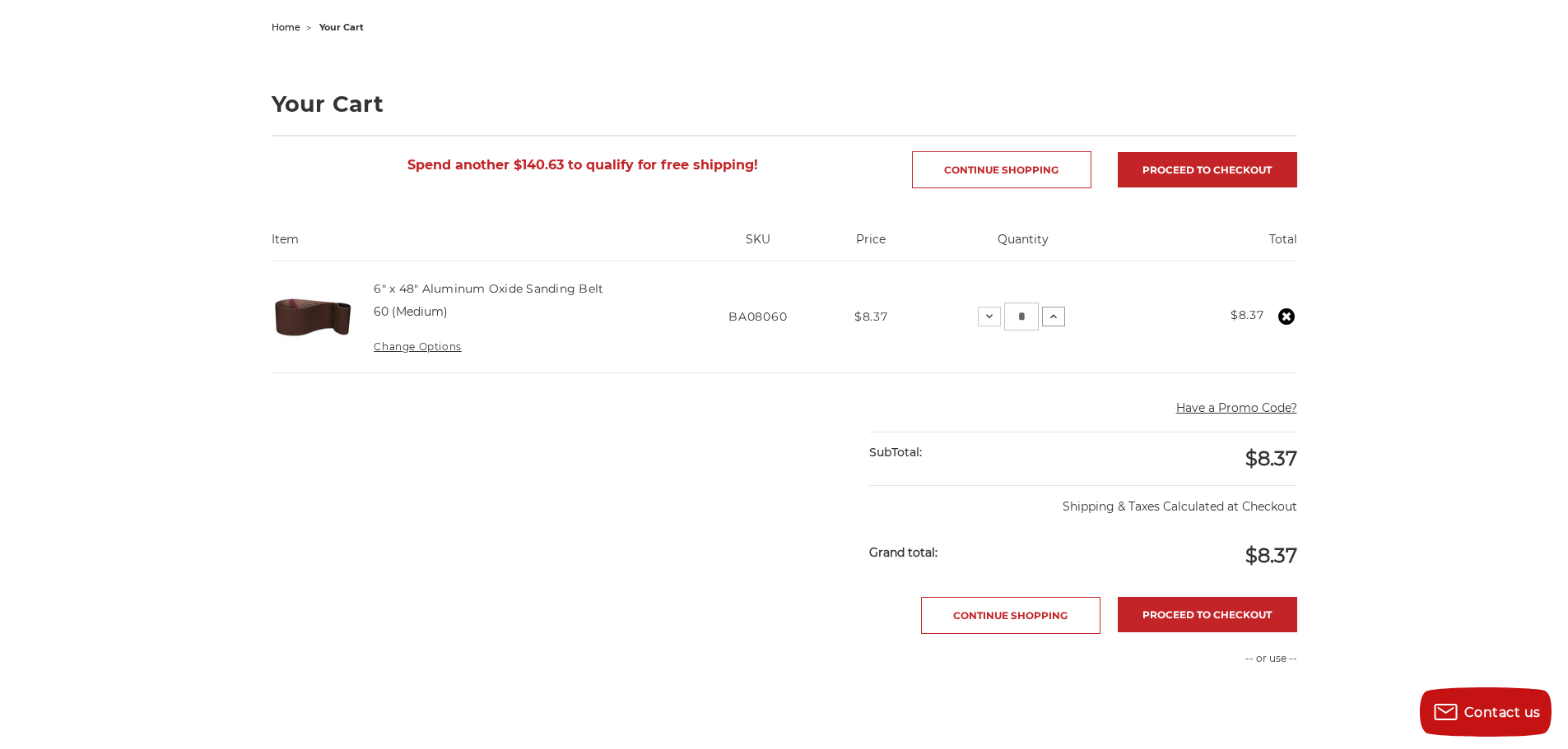
click at [1054, 314] on icon at bounding box center [1053, 317] width 13 height 13
click at [1054, 313] on icon at bounding box center [1053, 317] width 13 height 13
click at [1055, 312] on icon at bounding box center [1053, 317] width 13 height 13
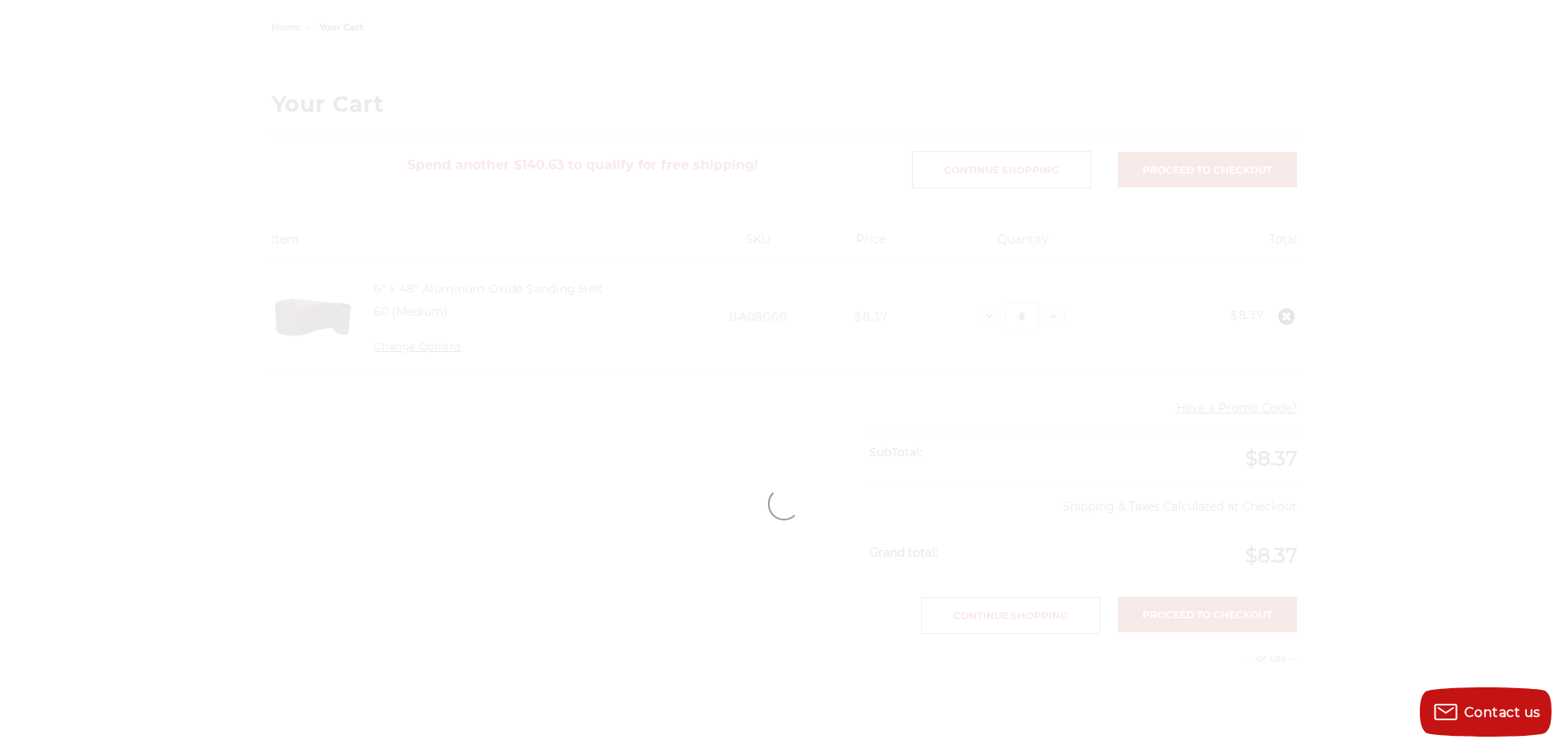
click at [1022, 320] on div at bounding box center [784, 504] width 1164 height 978
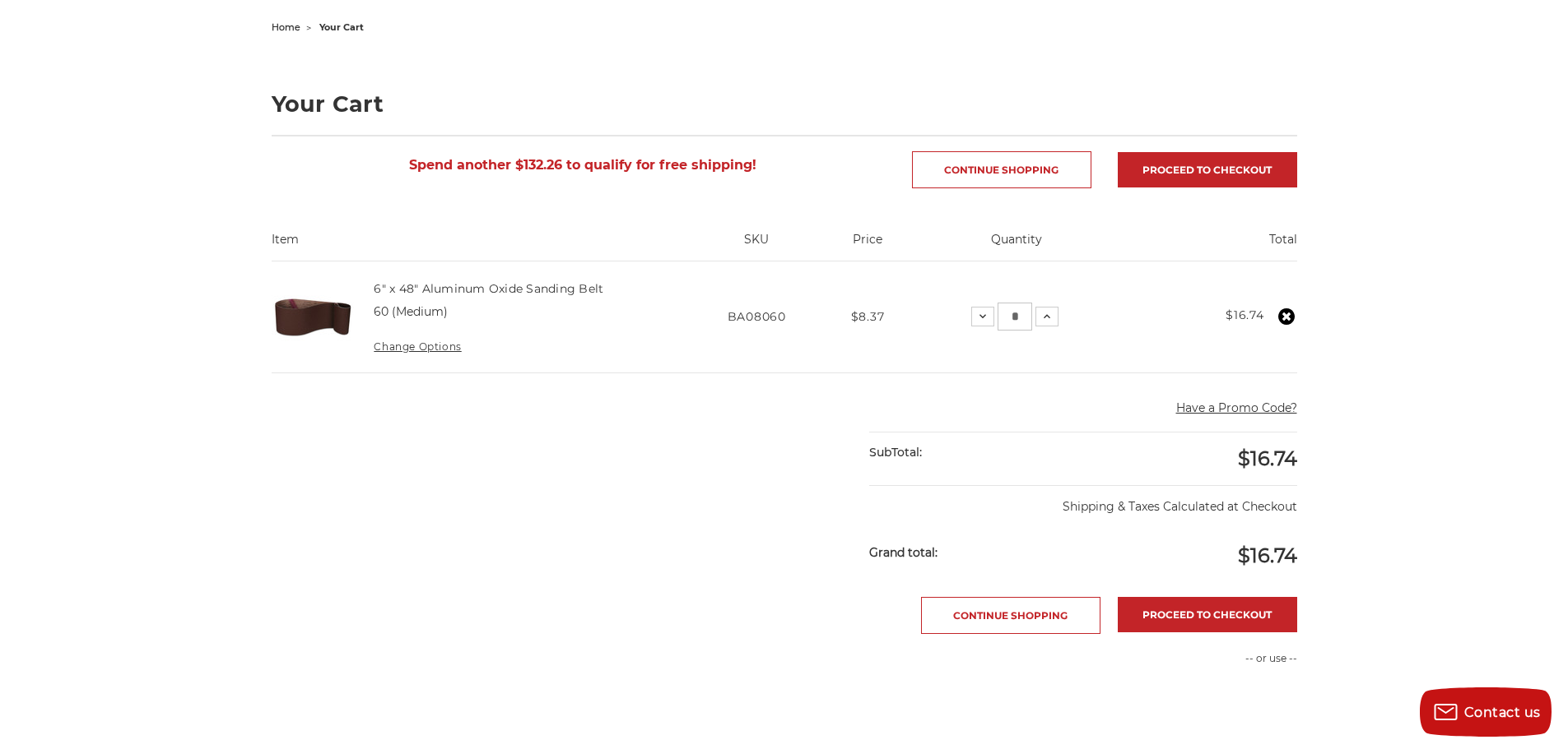
drag, startPoint x: 1022, startPoint y: 319, endPoint x: 1011, endPoint y: 319, distance: 11.0
click at [1011, 319] on input "*" at bounding box center [1015, 316] width 35 height 28
type input "*"
click at [1364, 349] on div "home your cart Your Cart Spend another $132.26 to qualify for free shipping! Co…" at bounding box center [784, 504] width 1164 height 978
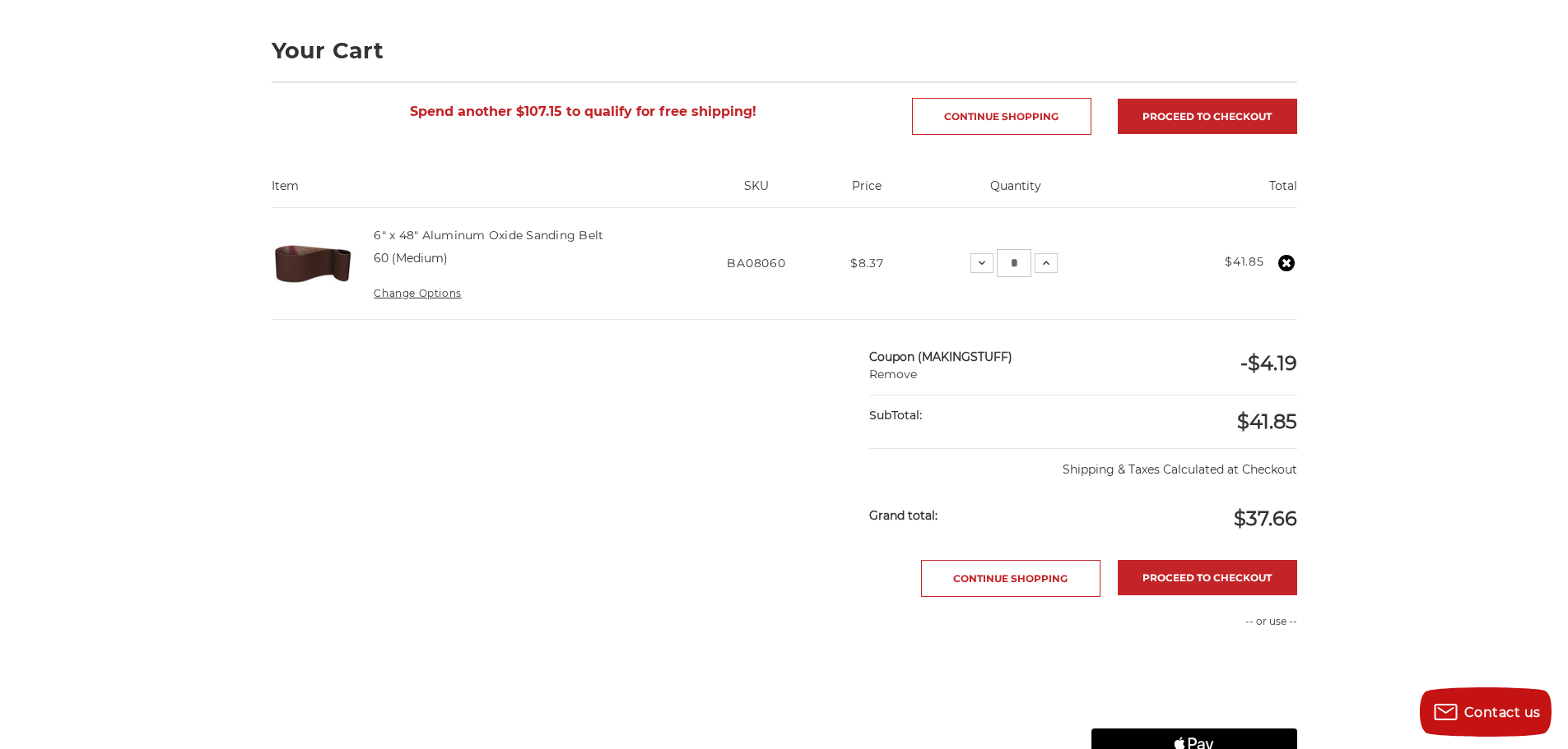
scroll to position [247, 0]
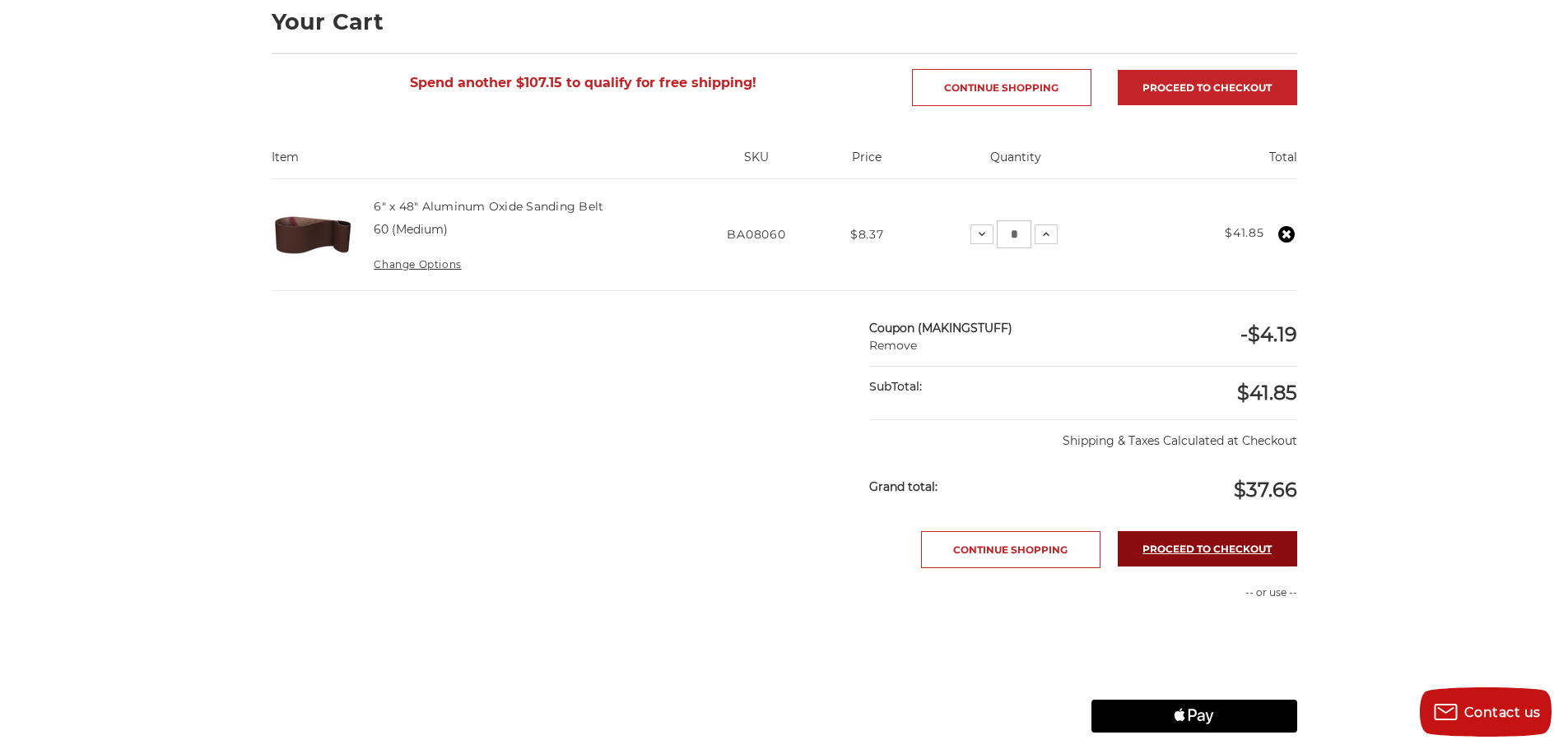
click at [1215, 549] on link "Proceed to checkout" at bounding box center [1207, 548] width 180 height 36
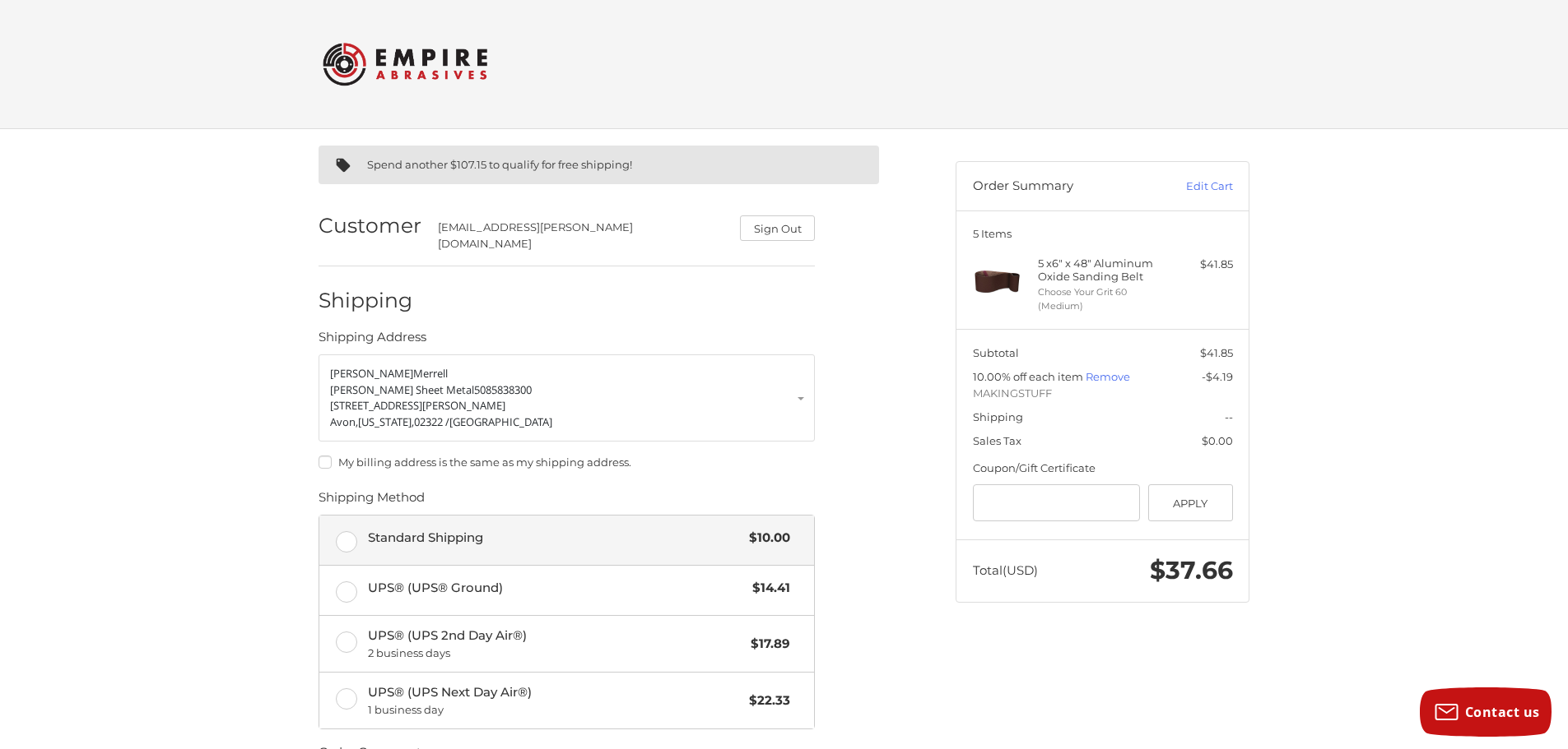
click at [346, 528] on label "Standard Shipping $10.00" at bounding box center [566, 540] width 495 height 49
click at [1039, 501] on input "Gift Certificate or Coupon Code" at bounding box center [1056, 502] width 168 height 37
click at [1220, 495] on button "Apply" at bounding box center [1190, 502] width 85 height 37
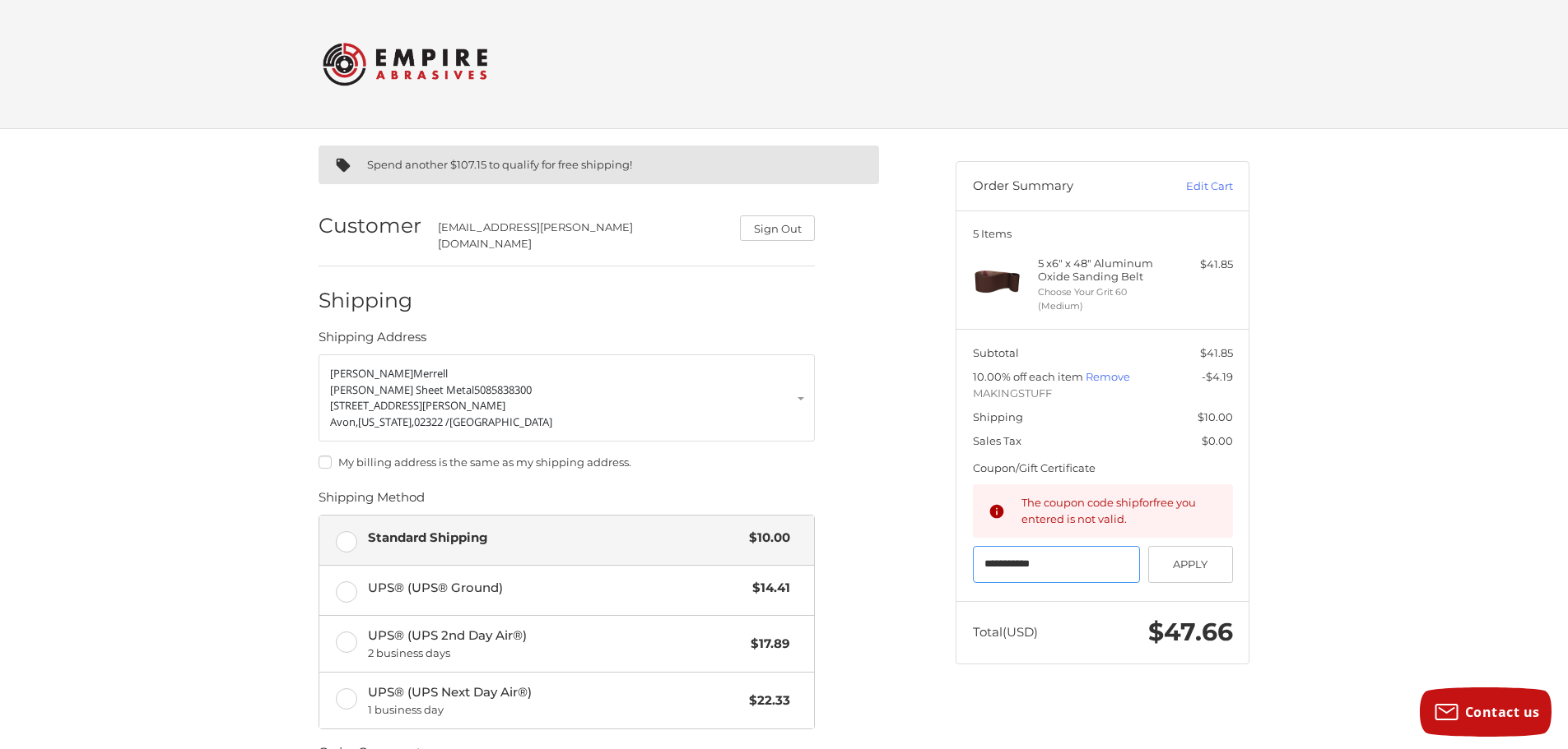
click at [1097, 565] on input "**********" at bounding box center [1056, 565] width 168 height 37
drag, startPoint x: 1018, startPoint y: 564, endPoint x: 1008, endPoint y: 562, distance: 10.2
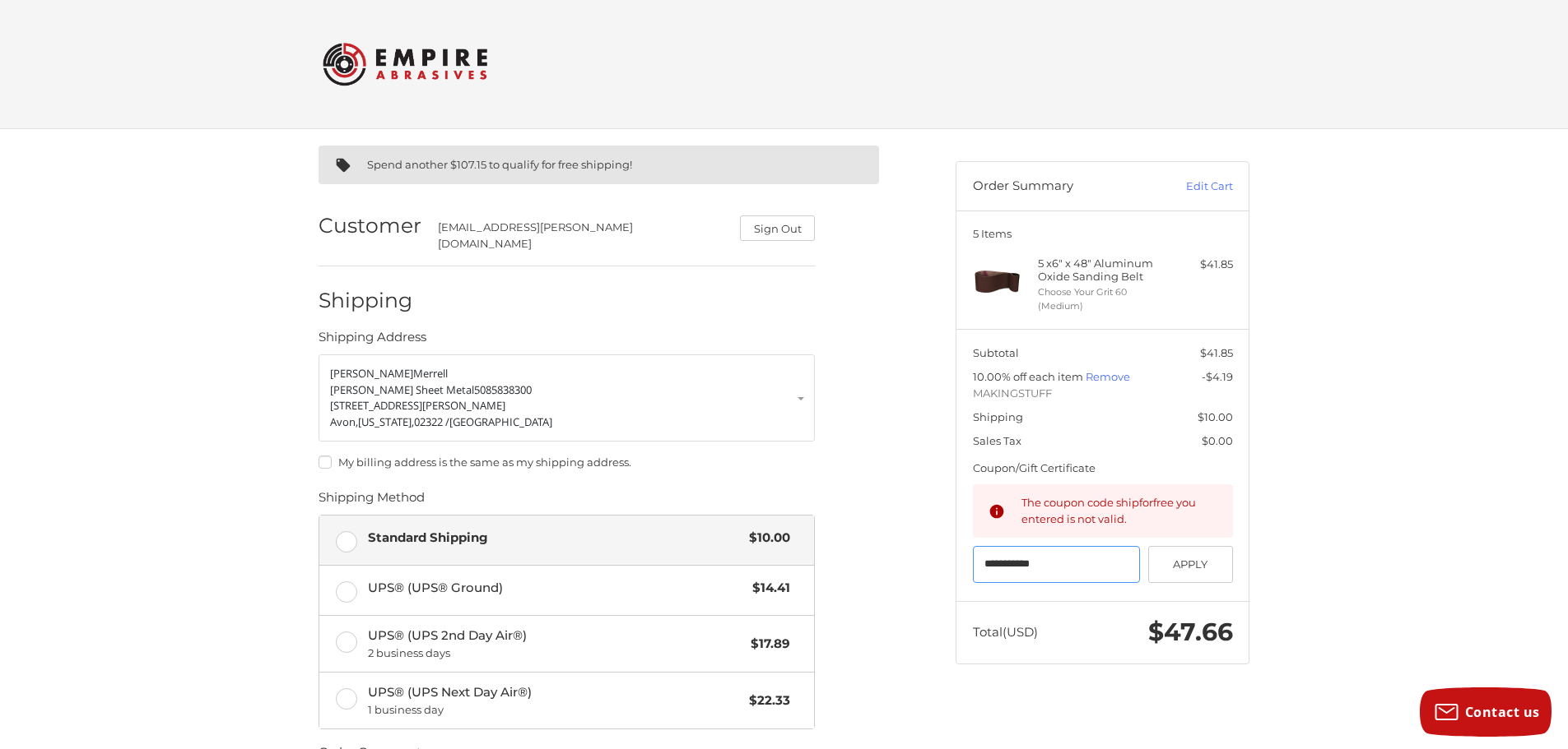
click at [1008, 562] on input "**********" at bounding box center [1056, 565] width 168 height 37
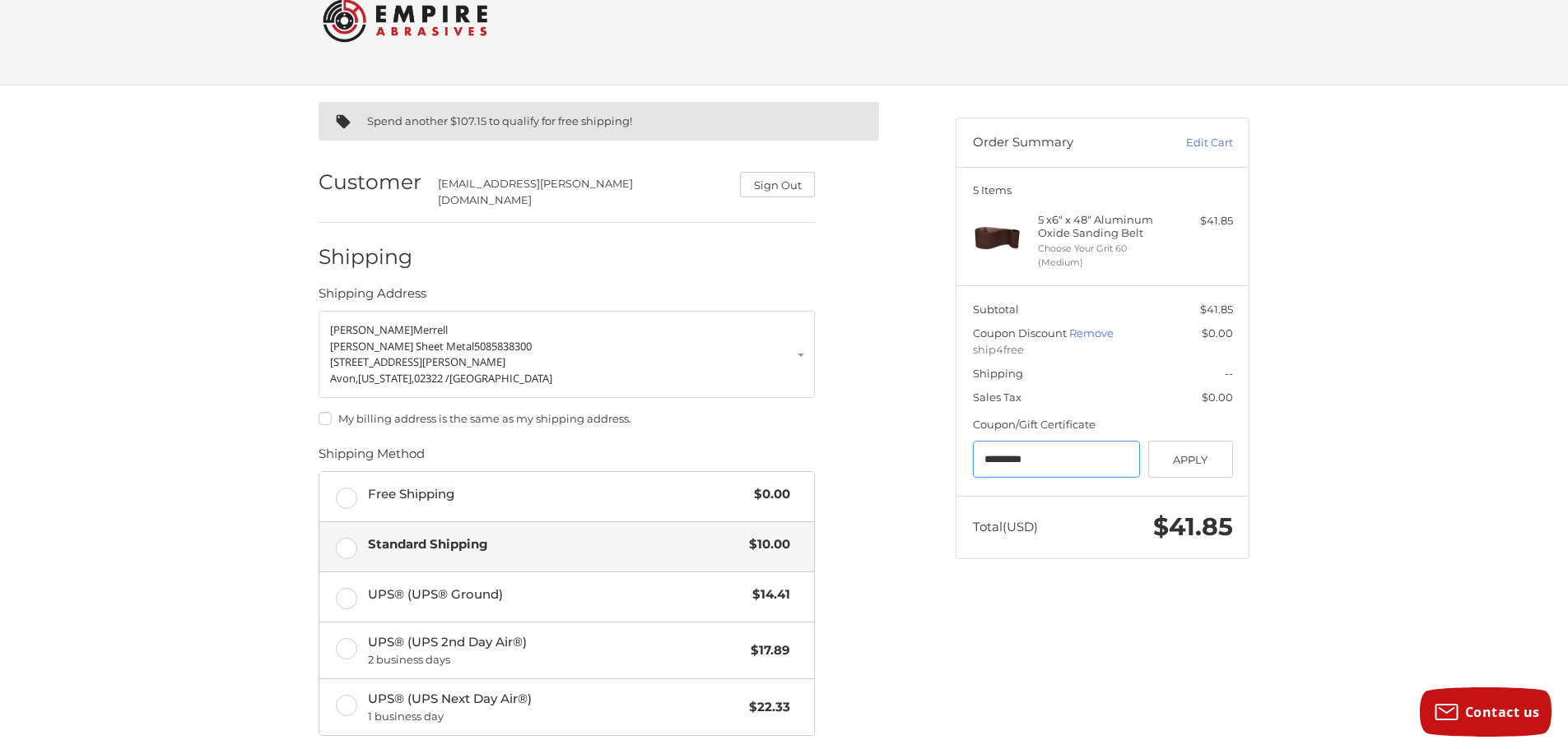
scroll to position [83, 0]
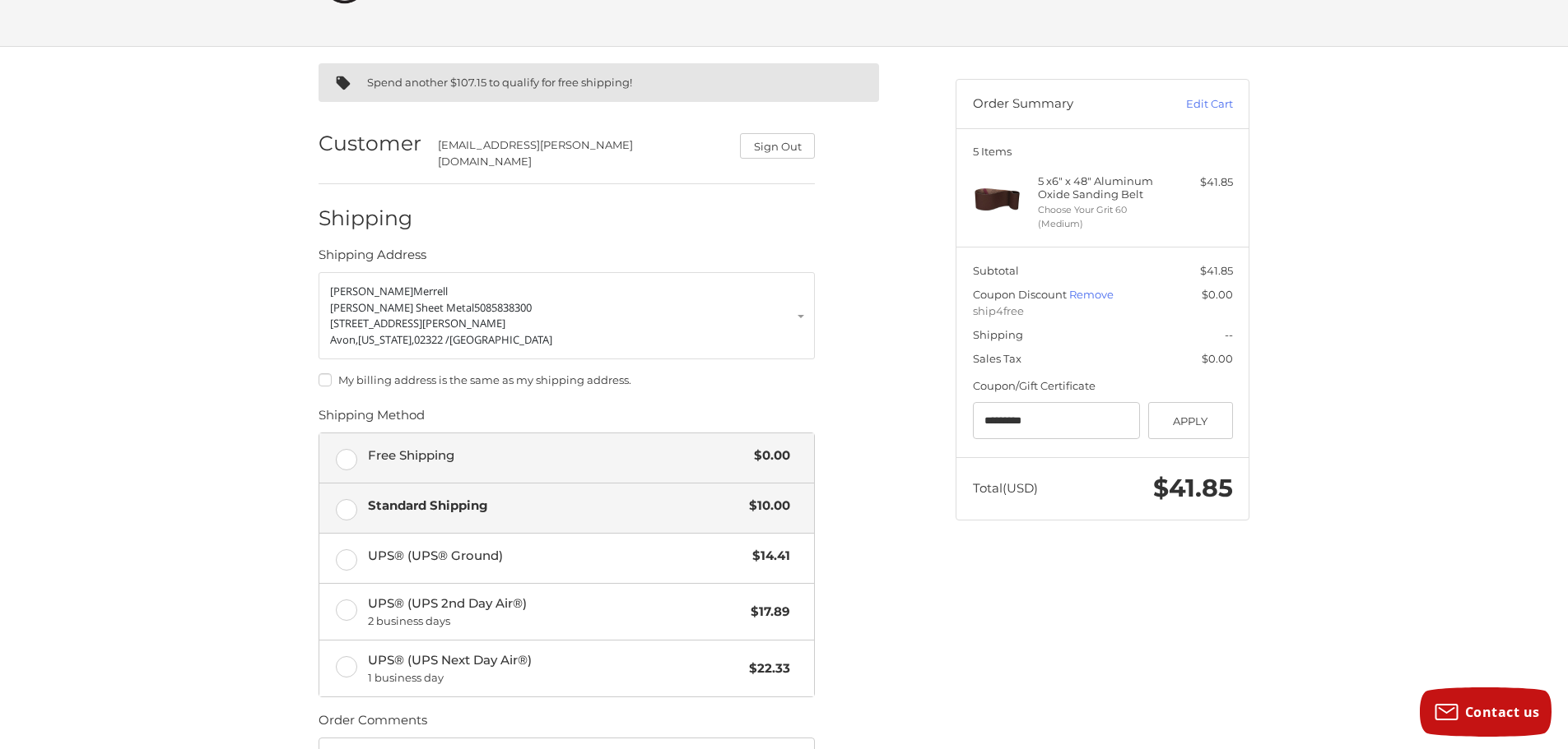
click at [340, 447] on label "Free Shipping $0.00" at bounding box center [566, 457] width 495 height 49
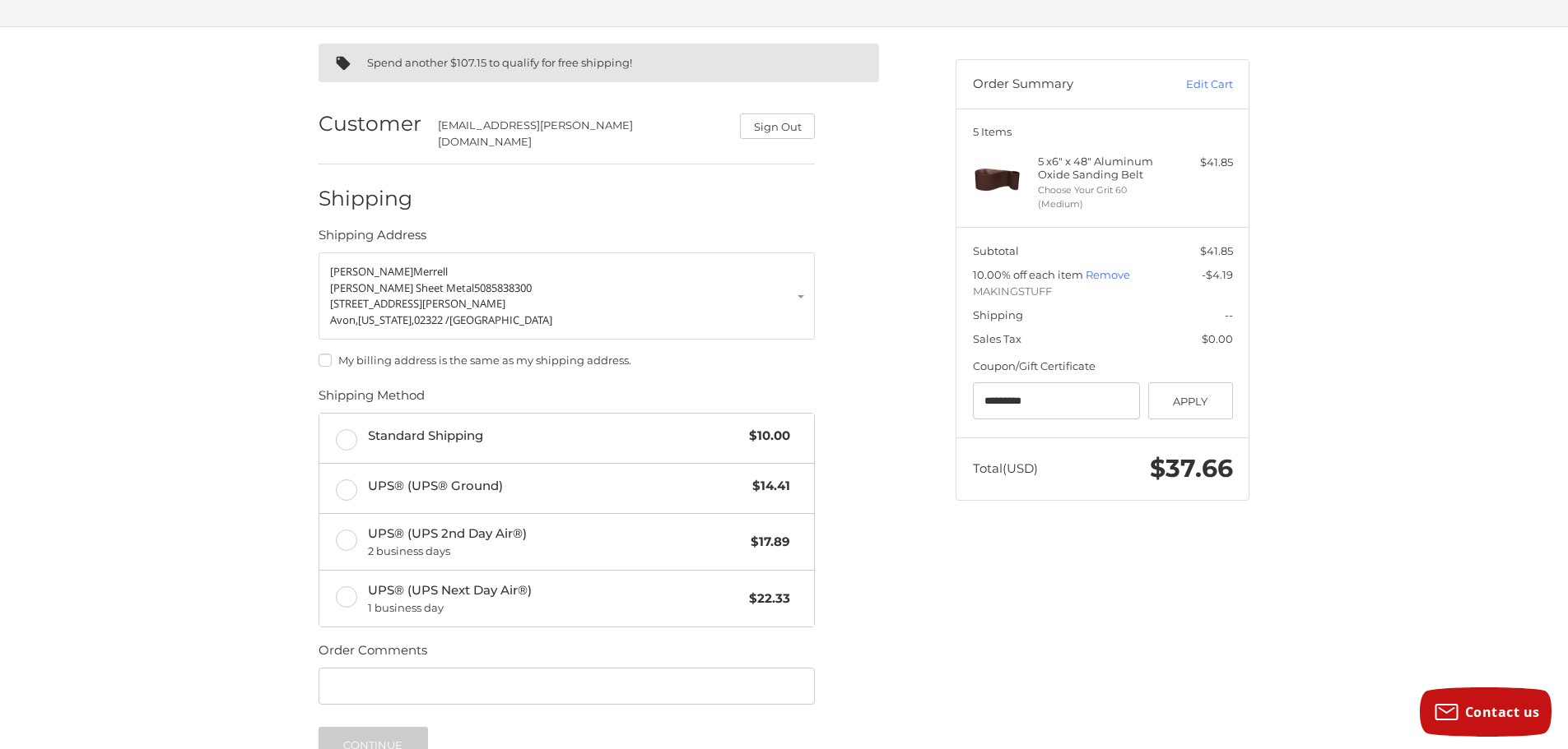
scroll to position [267, 0]
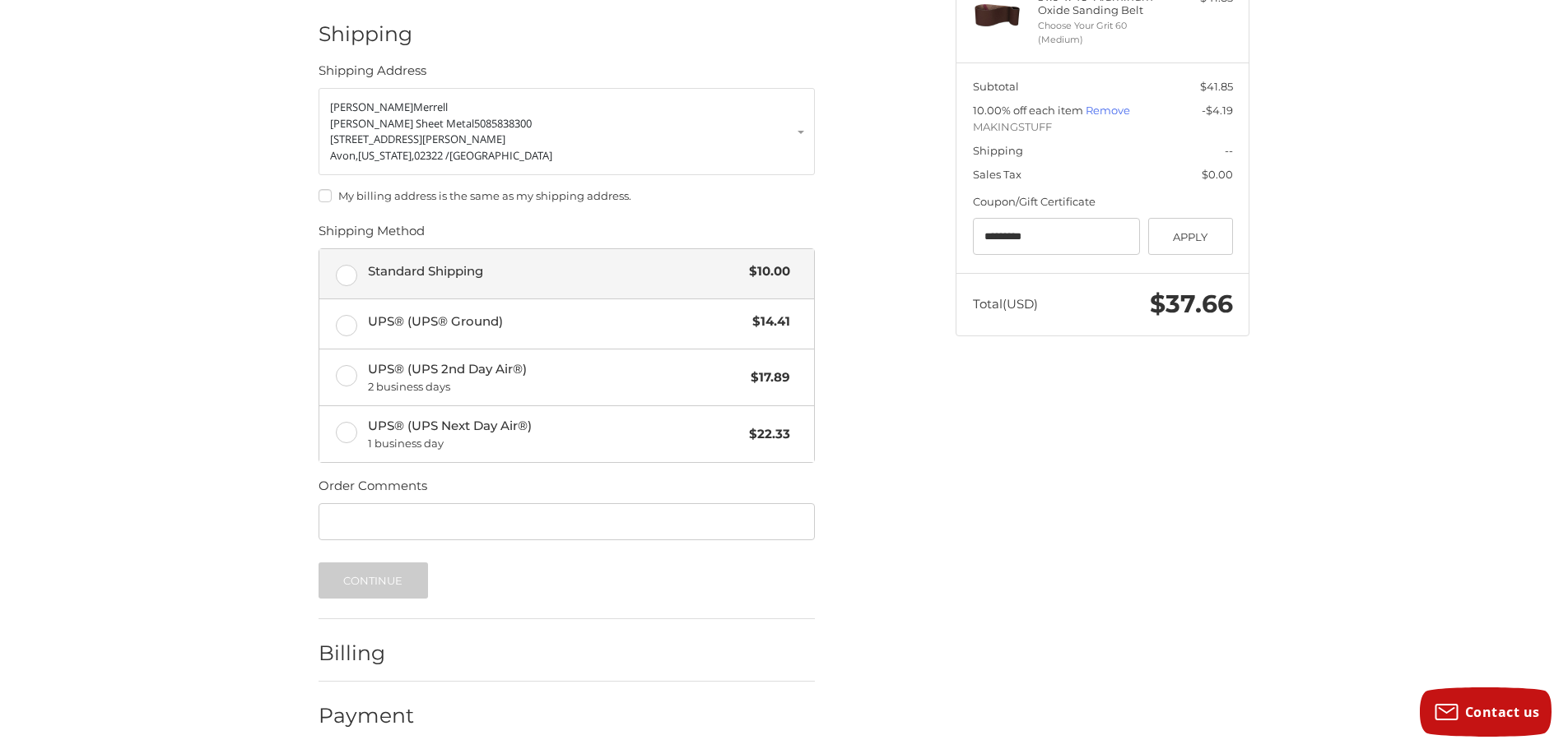
click at [417, 262] on span "Standard Shipping" at bounding box center [554, 272] width 374 height 19
drag, startPoint x: 1101, startPoint y: 236, endPoint x: 868, endPoint y: 203, distance: 235.3
click at [868, 203] on div "Spend another $107.15 to qualify for free shipping! Customer shop@weiss-sheetme…" at bounding box center [784, 311] width 988 height 897
type input "*********"
click at [1179, 238] on button "Apply" at bounding box center [1190, 236] width 85 height 37
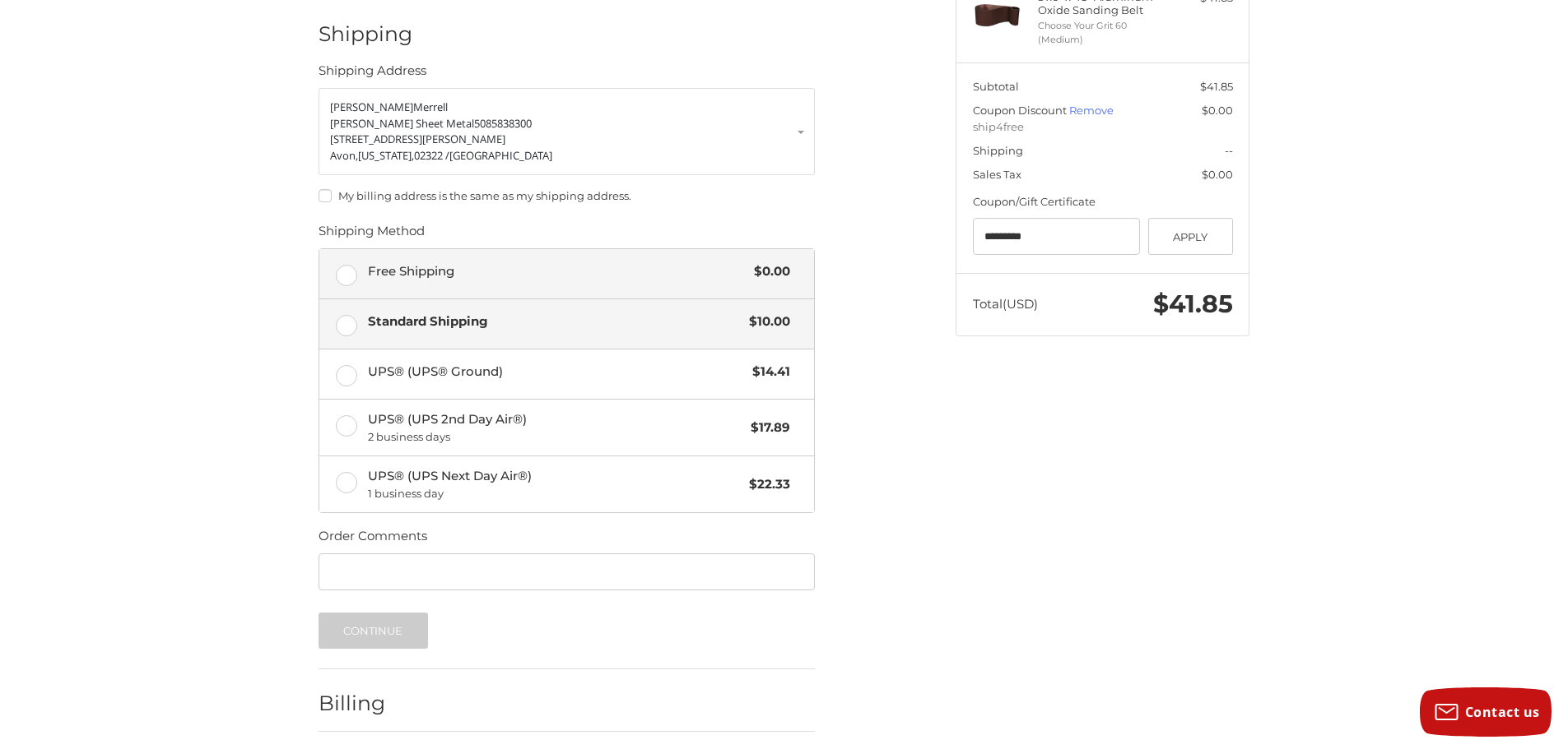
click at [455, 262] on span "Free Shipping" at bounding box center [557, 272] width 379 height 19
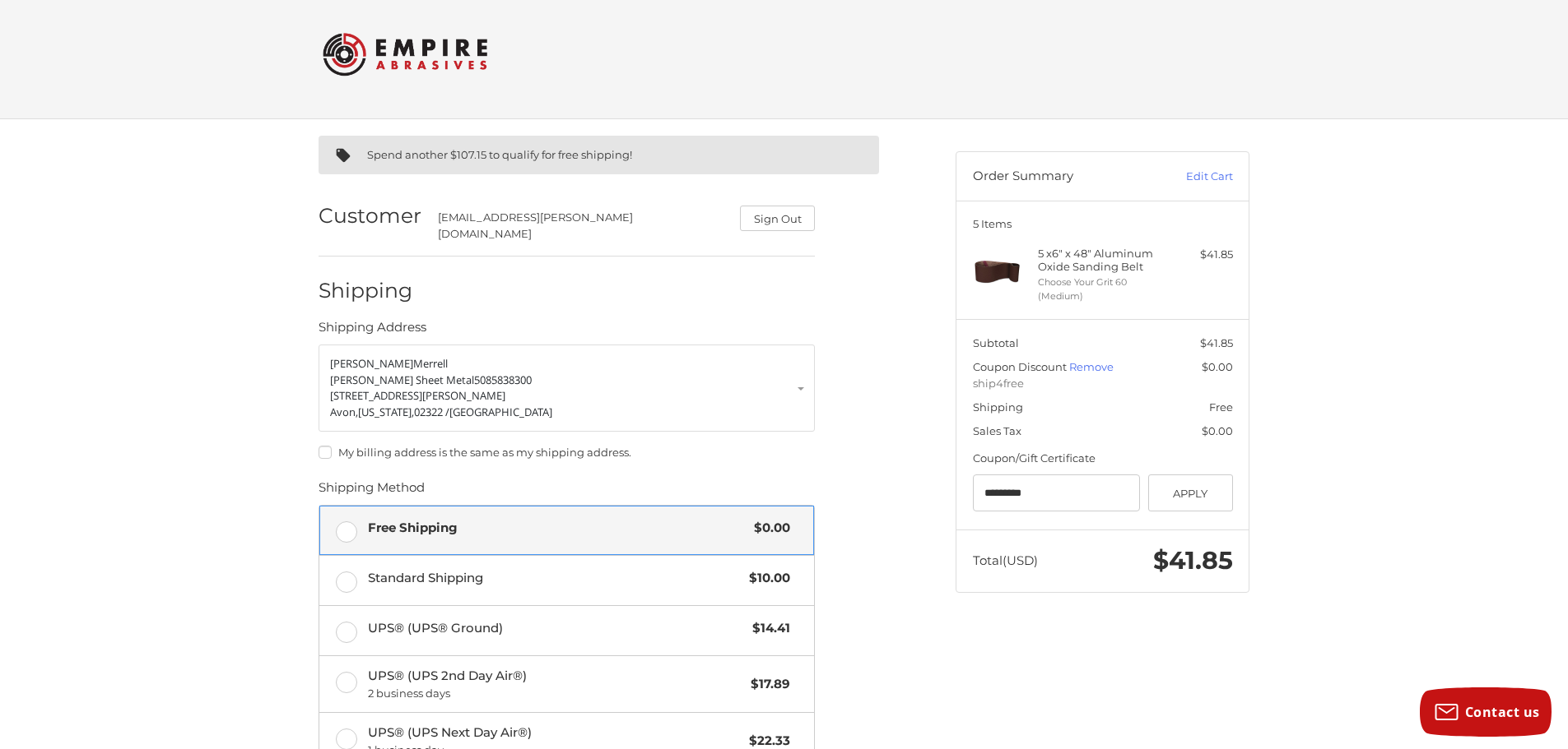
scroll to position [0, 0]
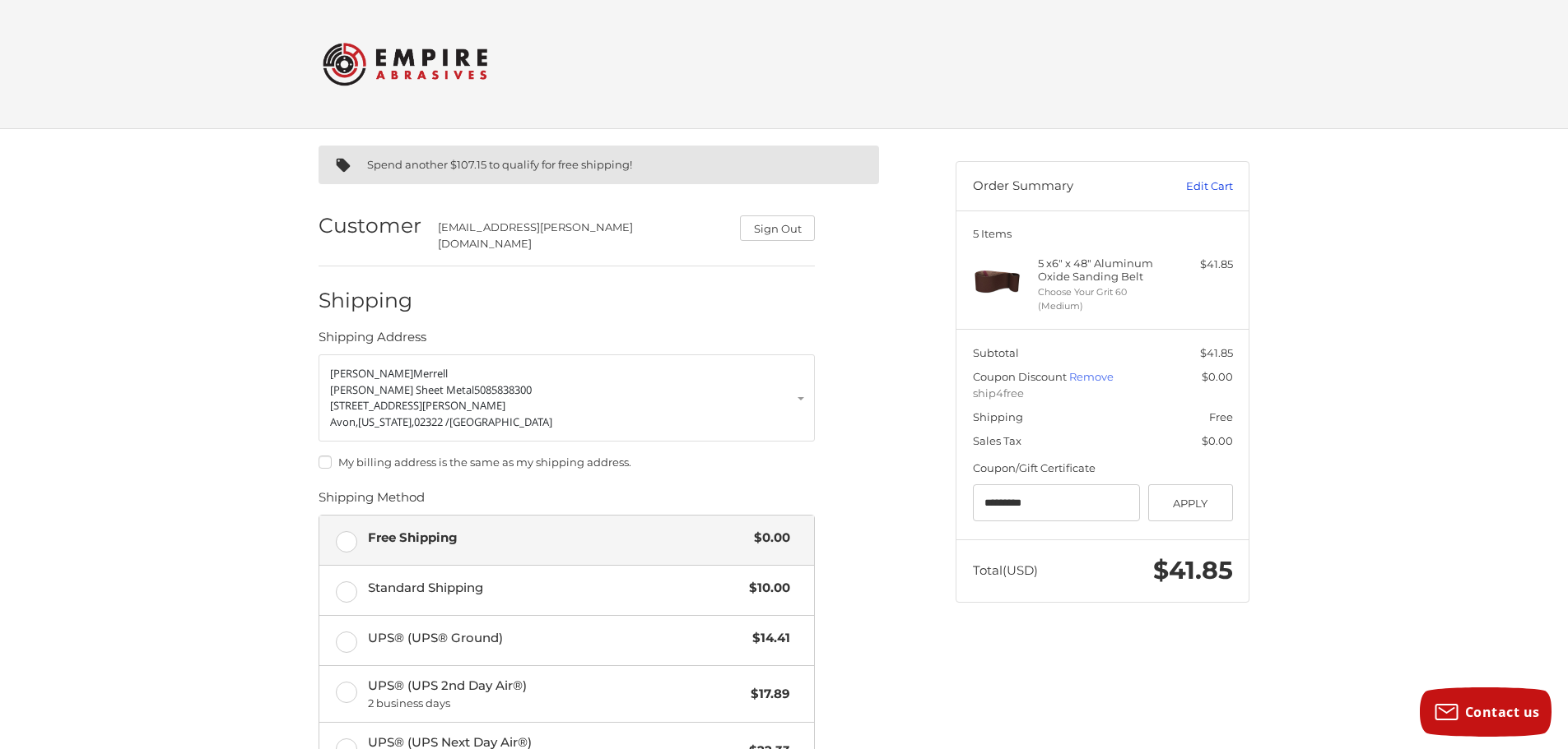
click at [1208, 190] on link "Edit Cart" at bounding box center [1191, 186] width 84 height 16
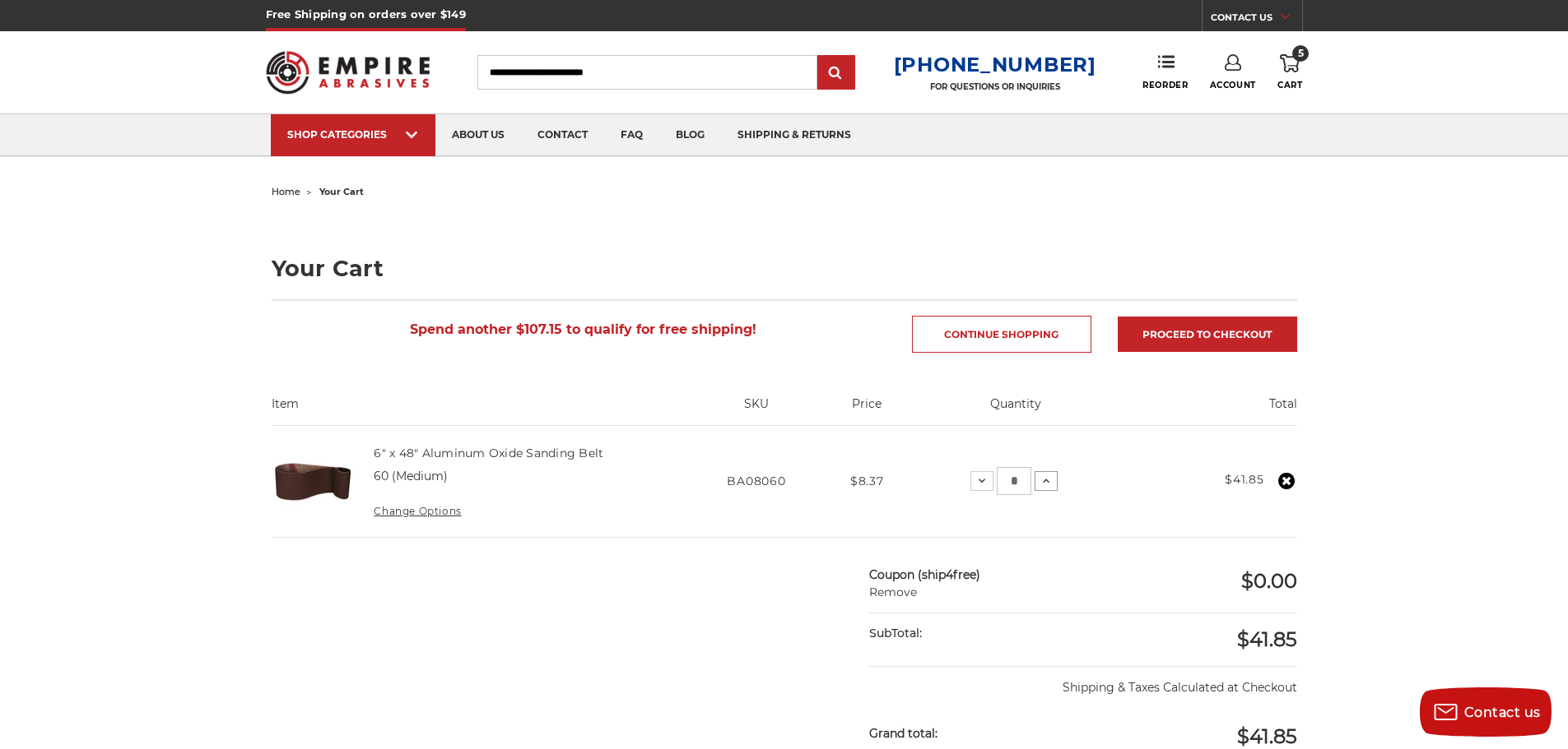
click at [1041, 478] on icon at bounding box center [1046, 481] width 13 height 13
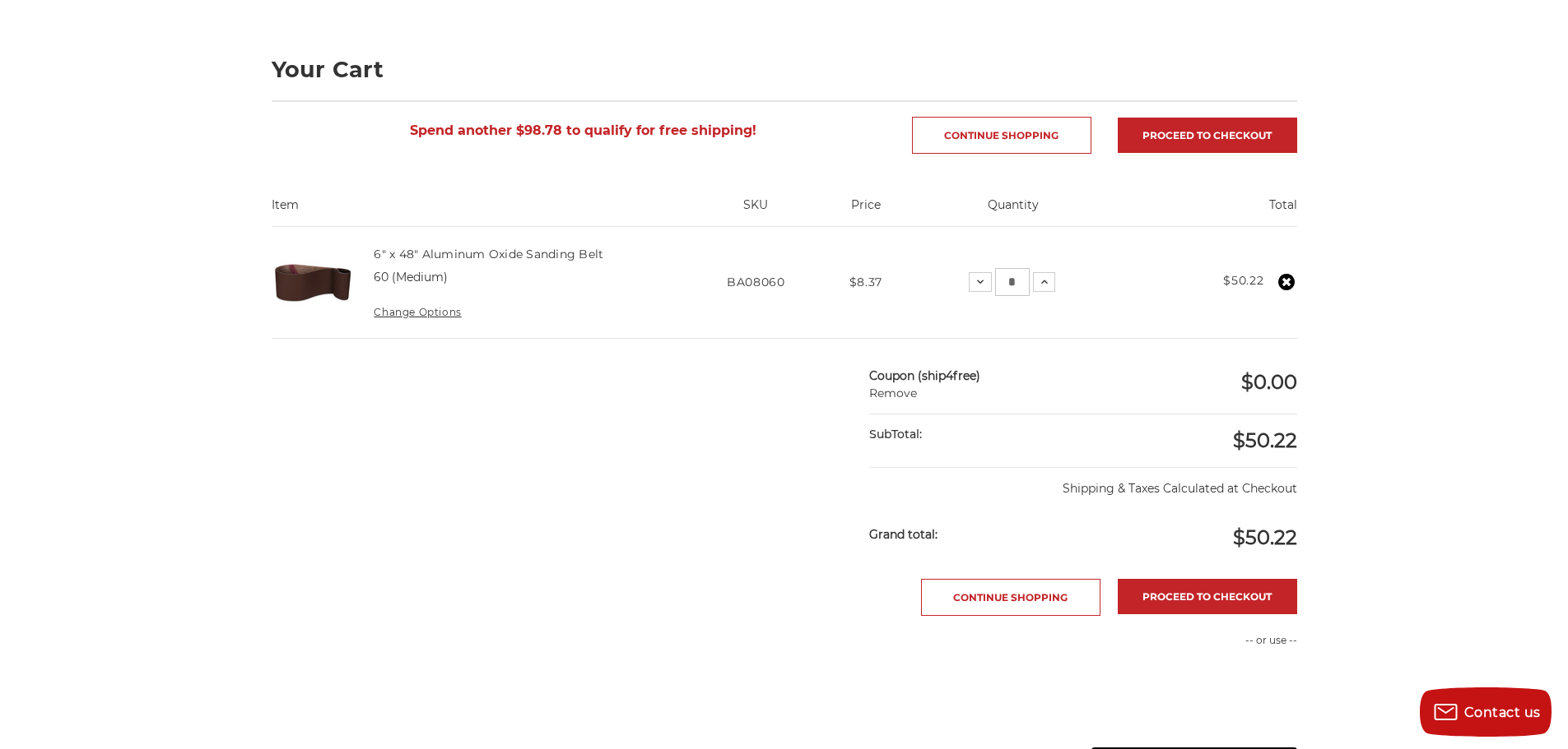
scroll to position [247, 0]
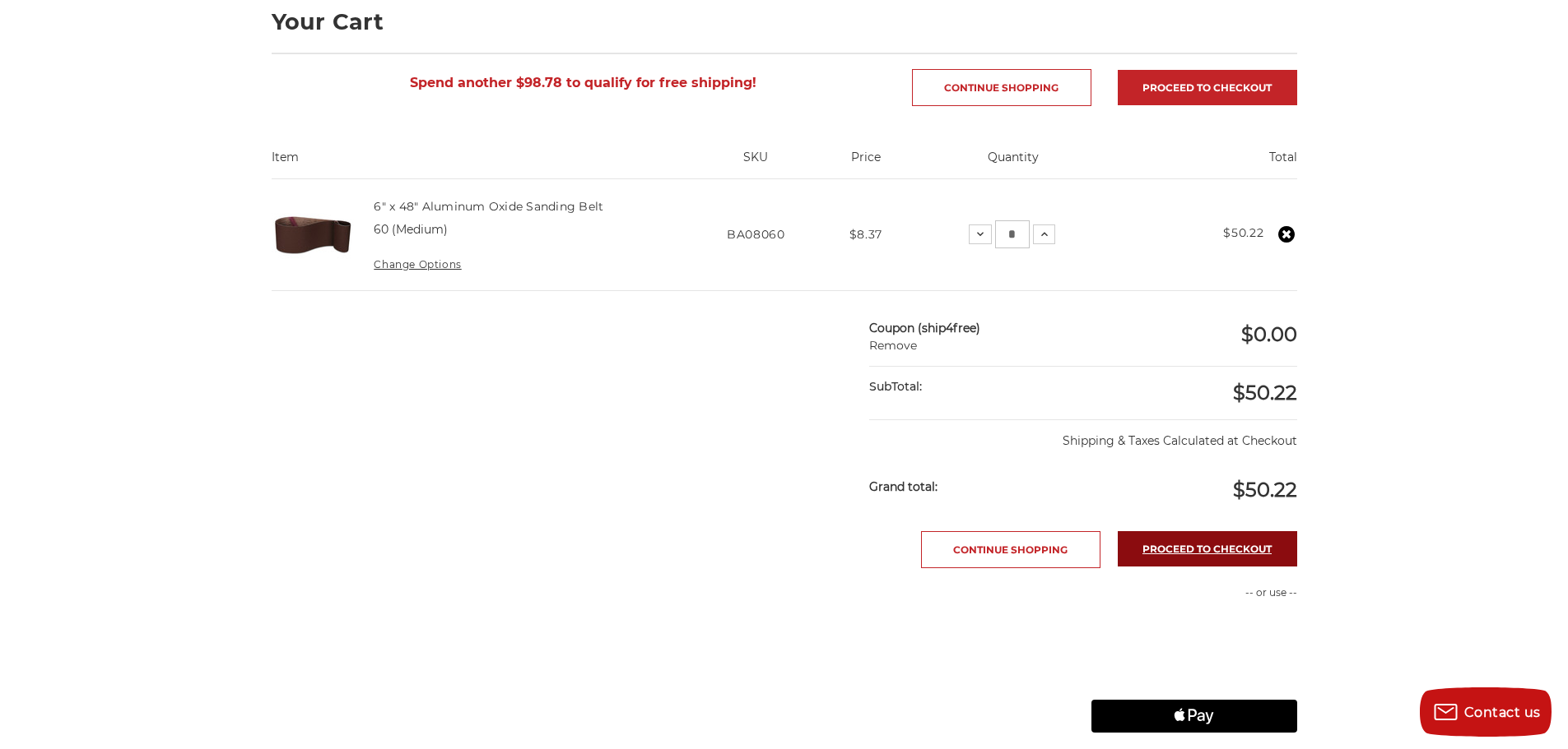
click at [1229, 551] on link "Proceed to checkout" at bounding box center [1207, 548] width 180 height 36
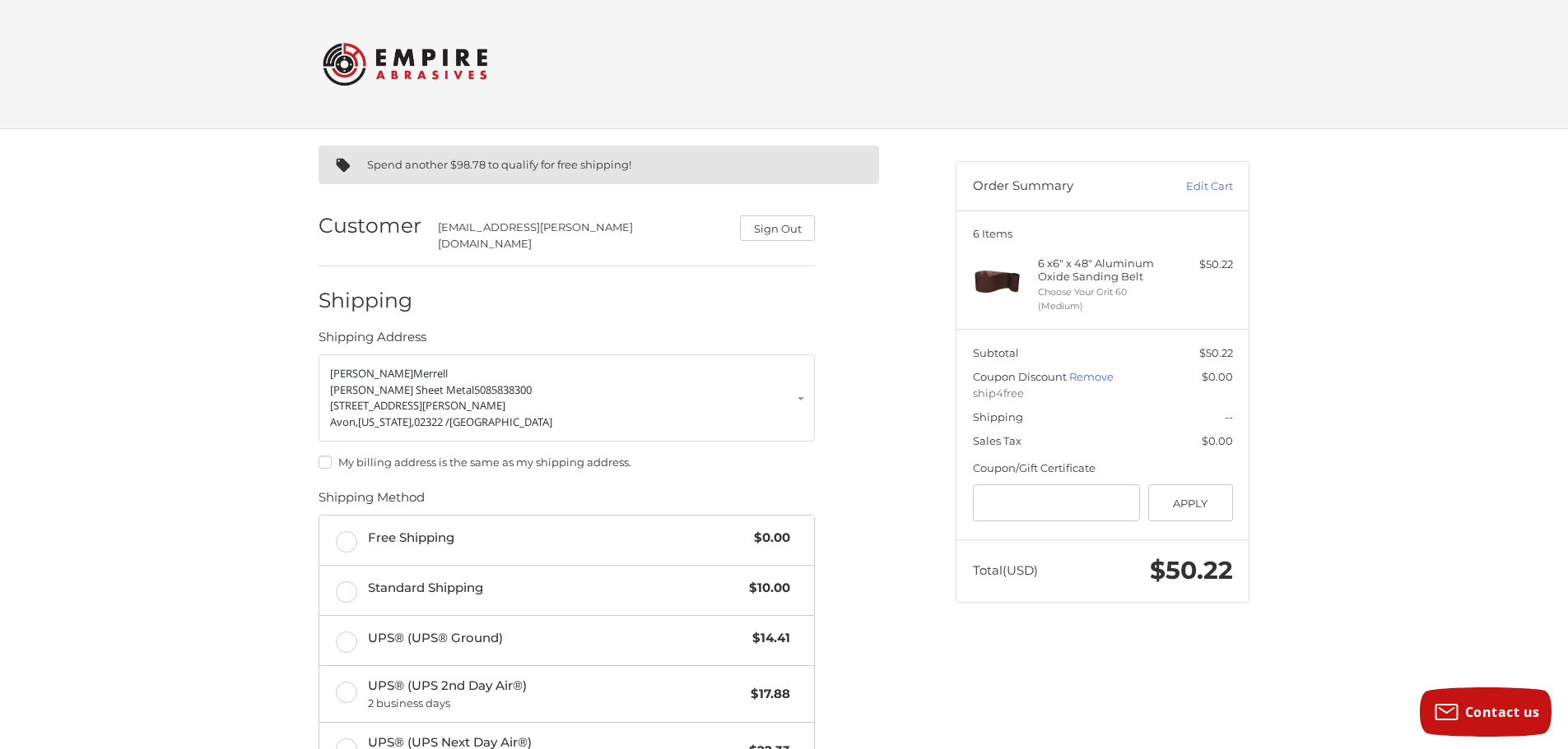
click at [353, 530] on label "Free Shipping $0.00" at bounding box center [566, 540] width 495 height 49
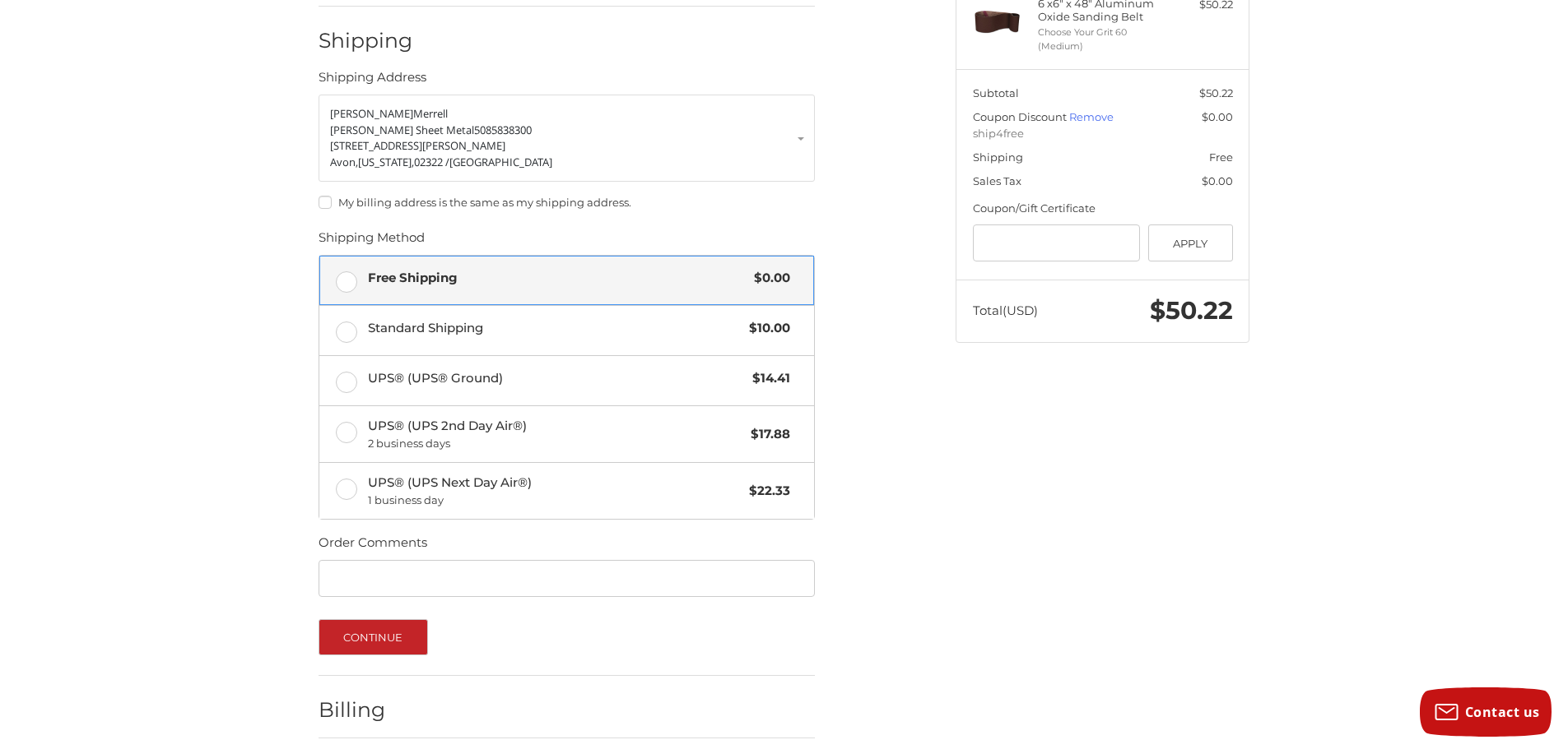
scroll to position [317, 0]
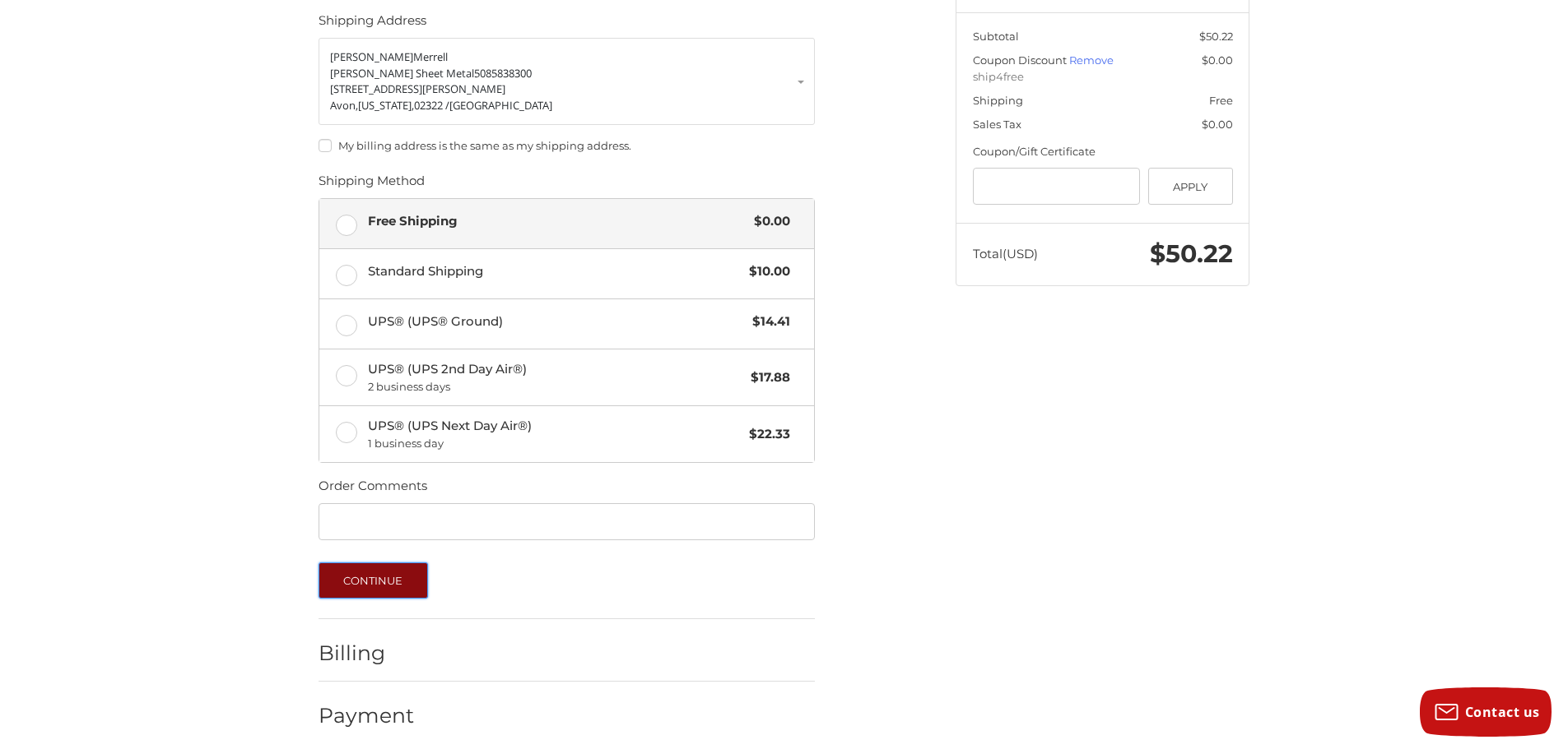
click at [388, 565] on button "Continue" at bounding box center [373, 581] width 110 height 36
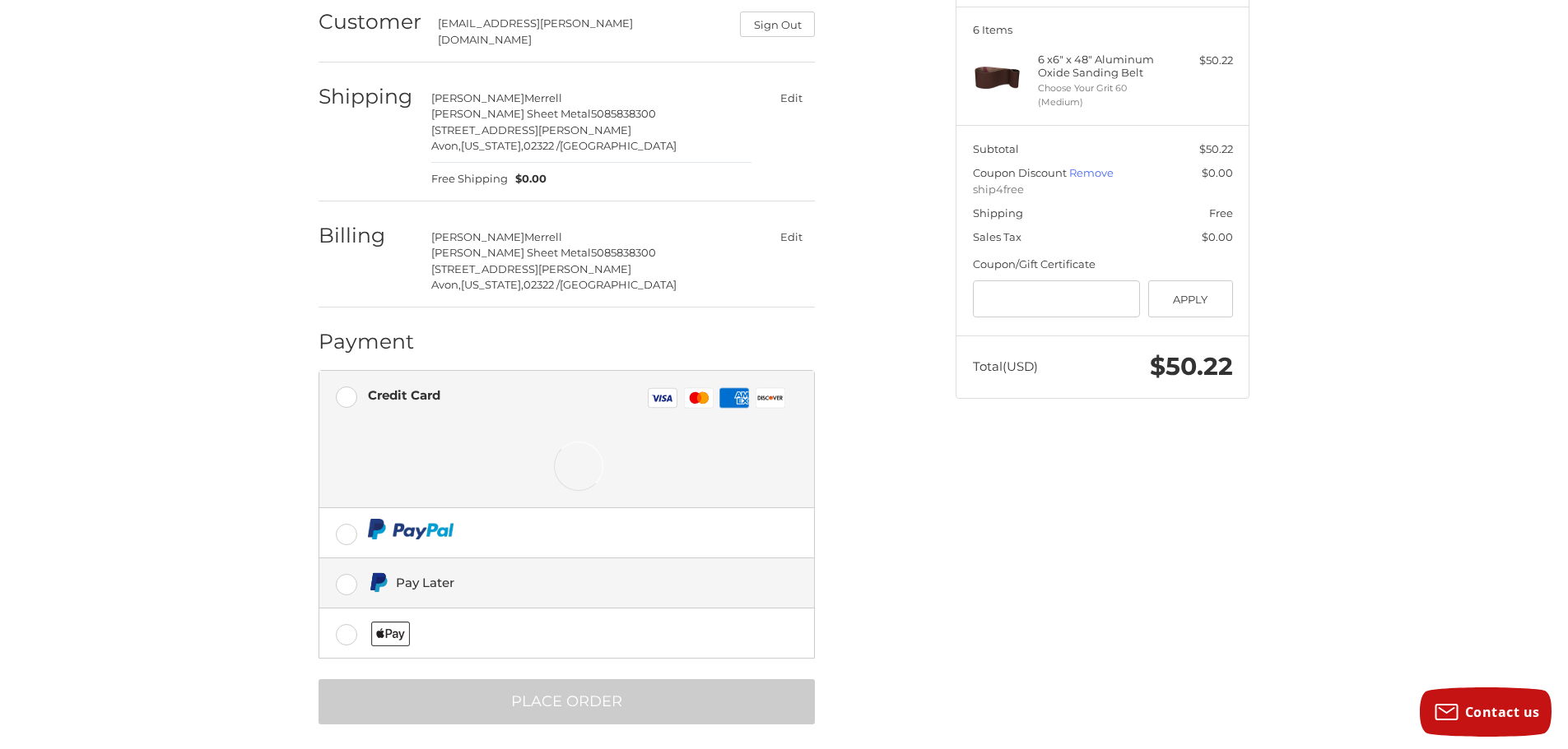
scroll to position [205, 0]
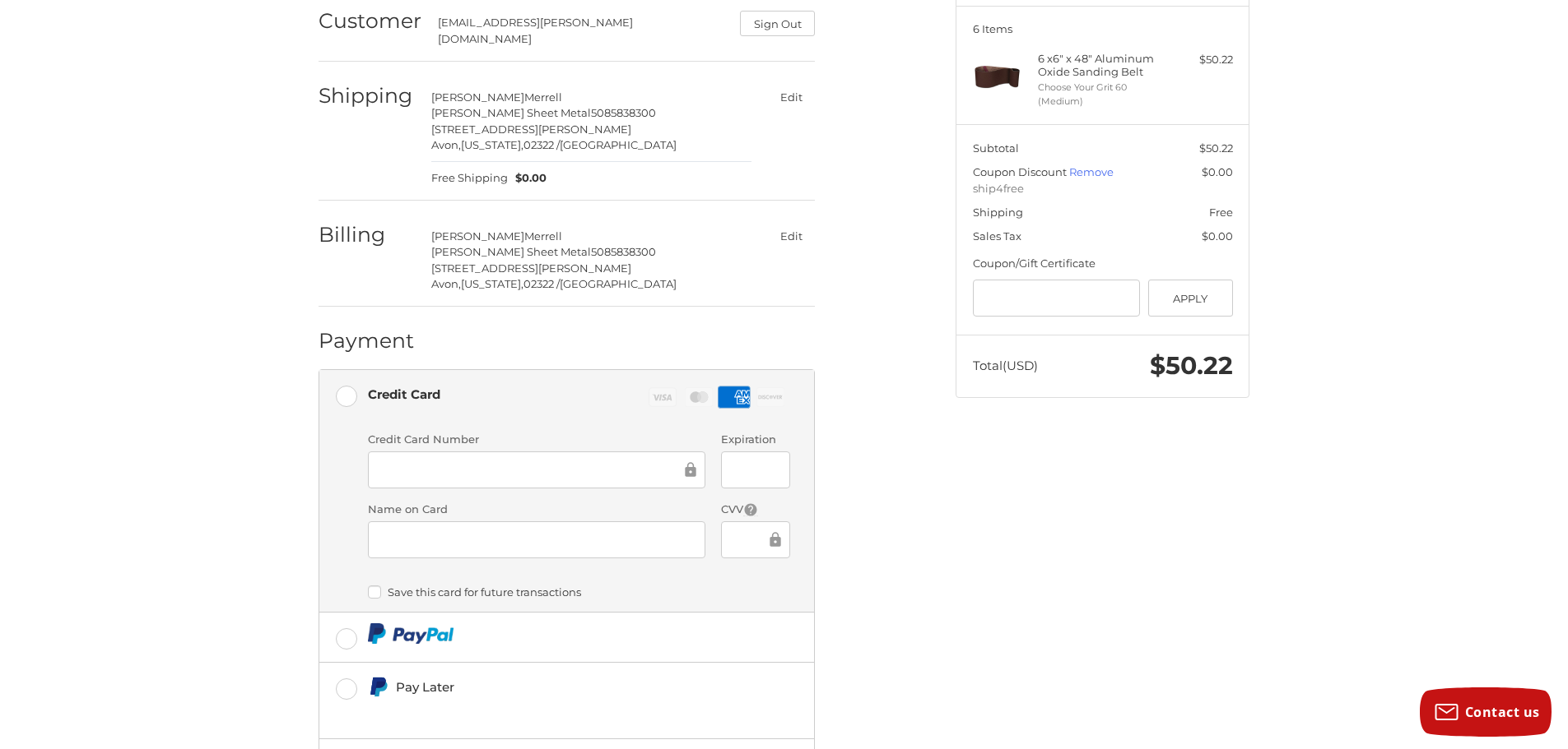
click at [987, 619] on div "Spend another $98.78 to qualify for free shipping! Customer [EMAIL_ADDRESS][PER…" at bounding box center [784, 407] width 988 height 966
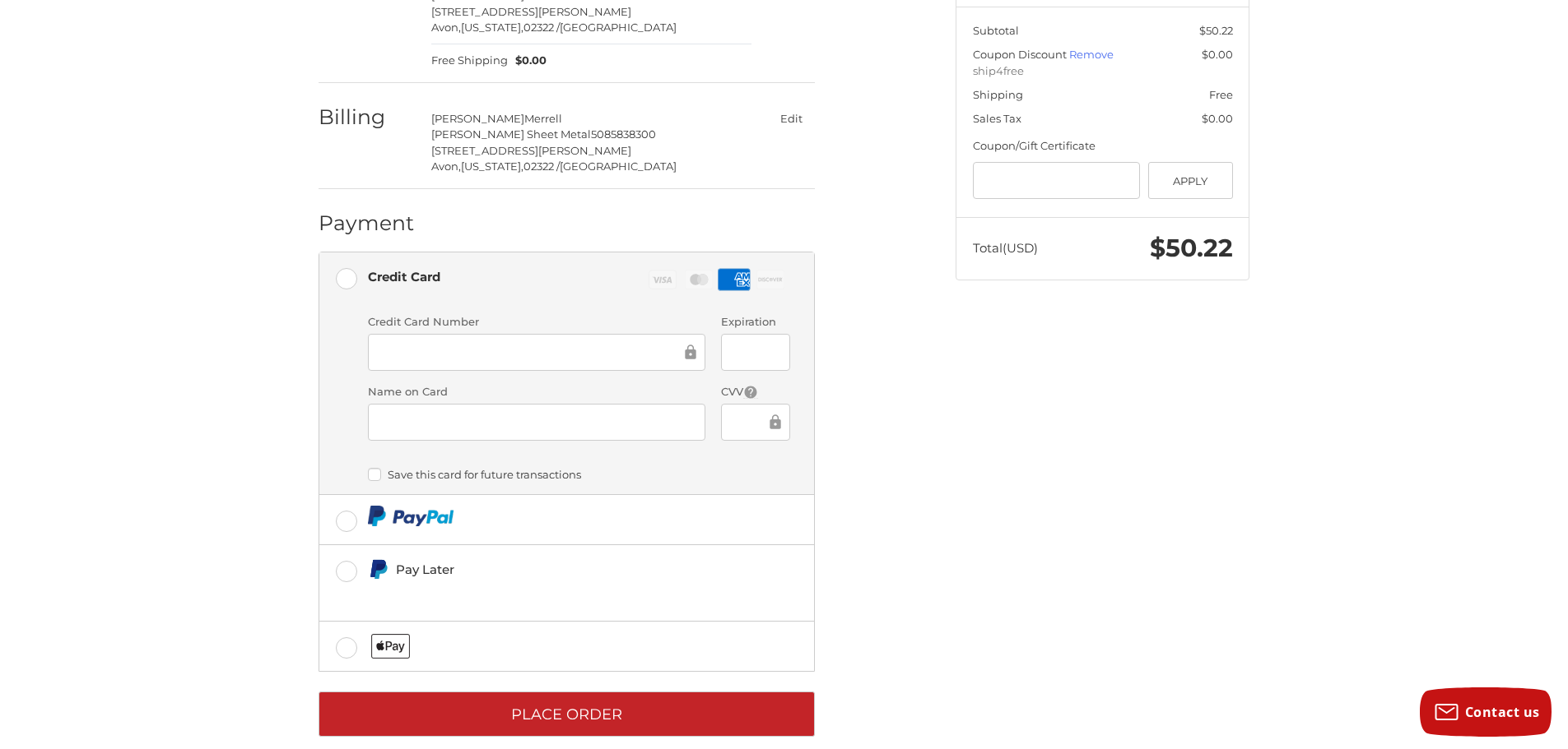
scroll to position [335, 0]
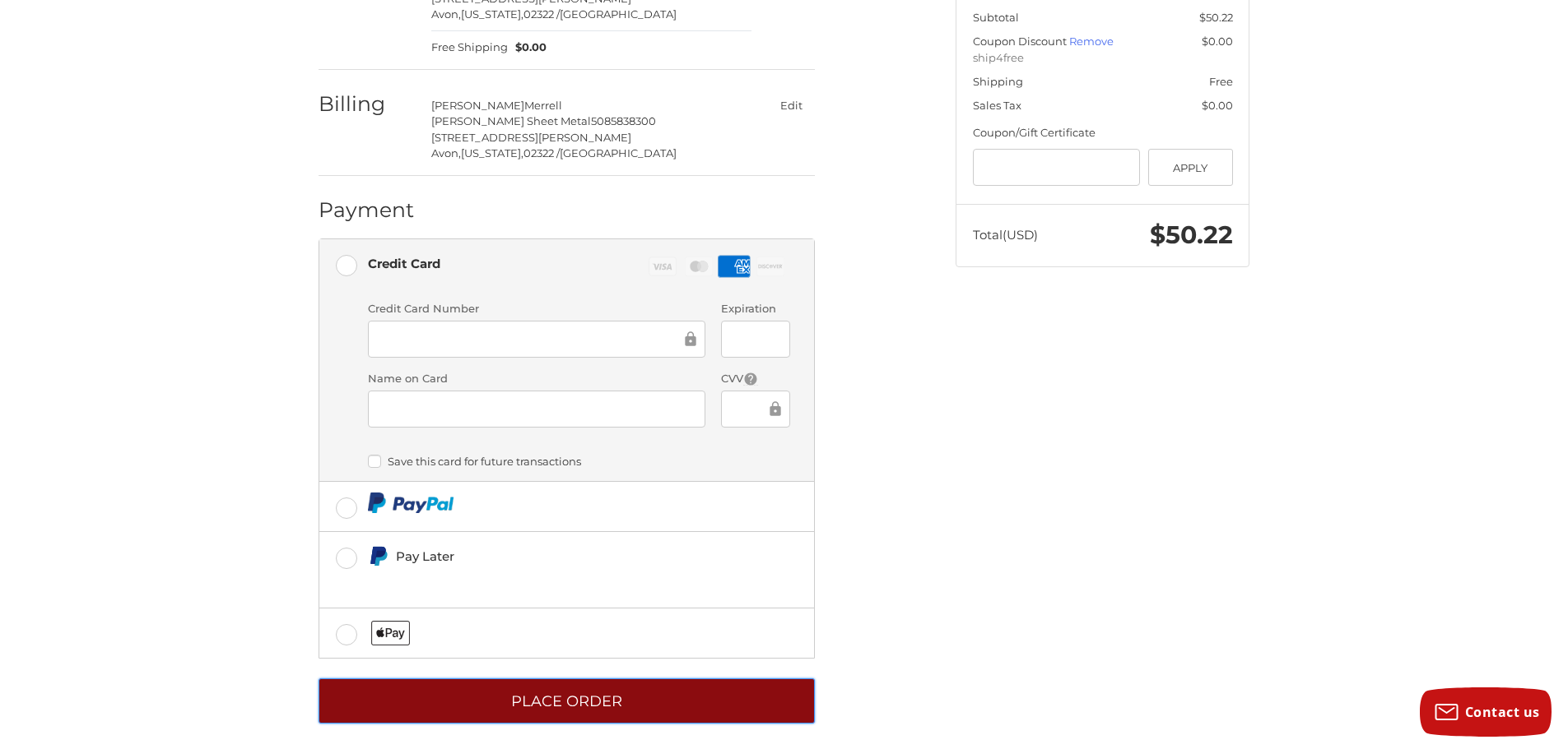
click at [678, 690] on button "Place Order" at bounding box center [566, 701] width 496 height 45
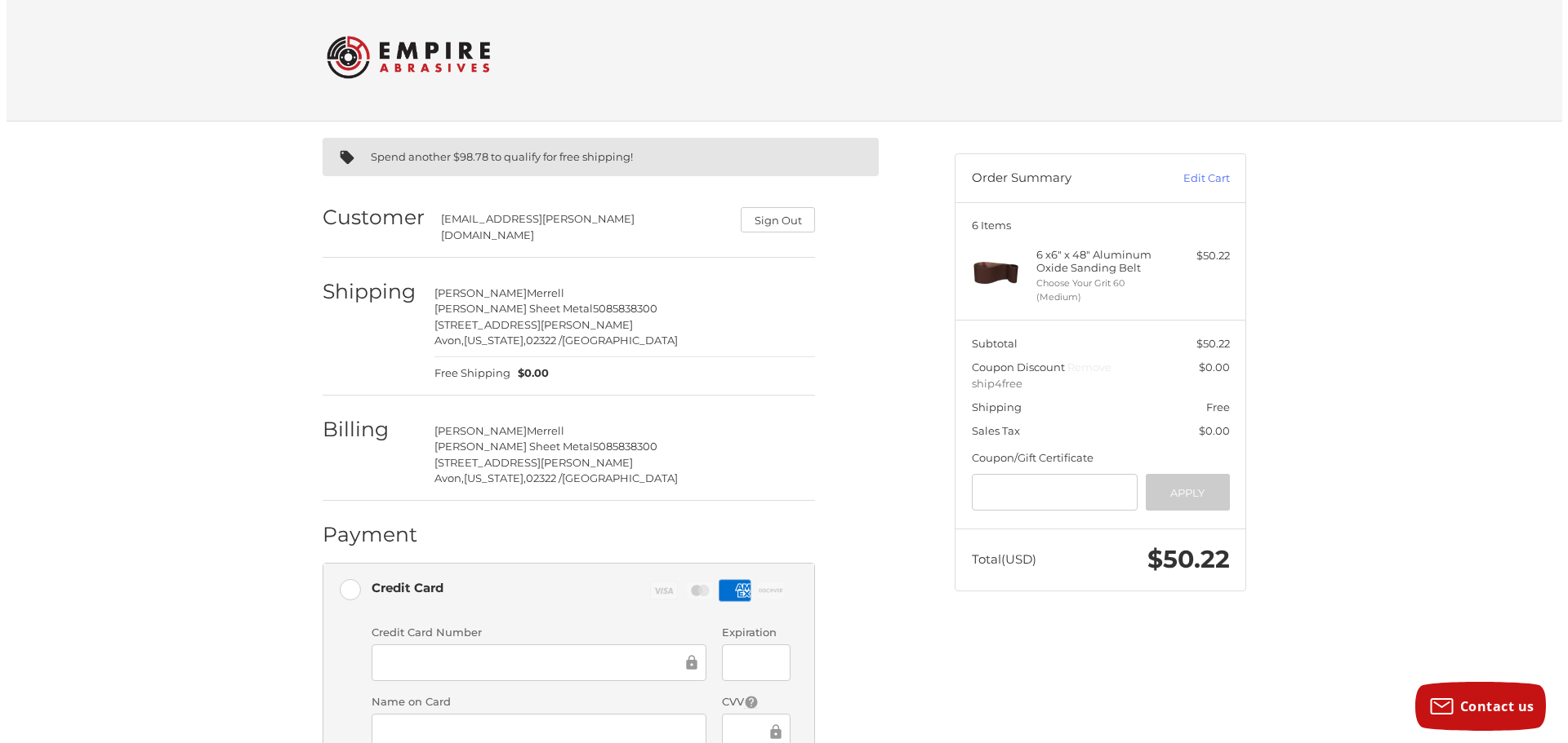
scroll to position [0, 0]
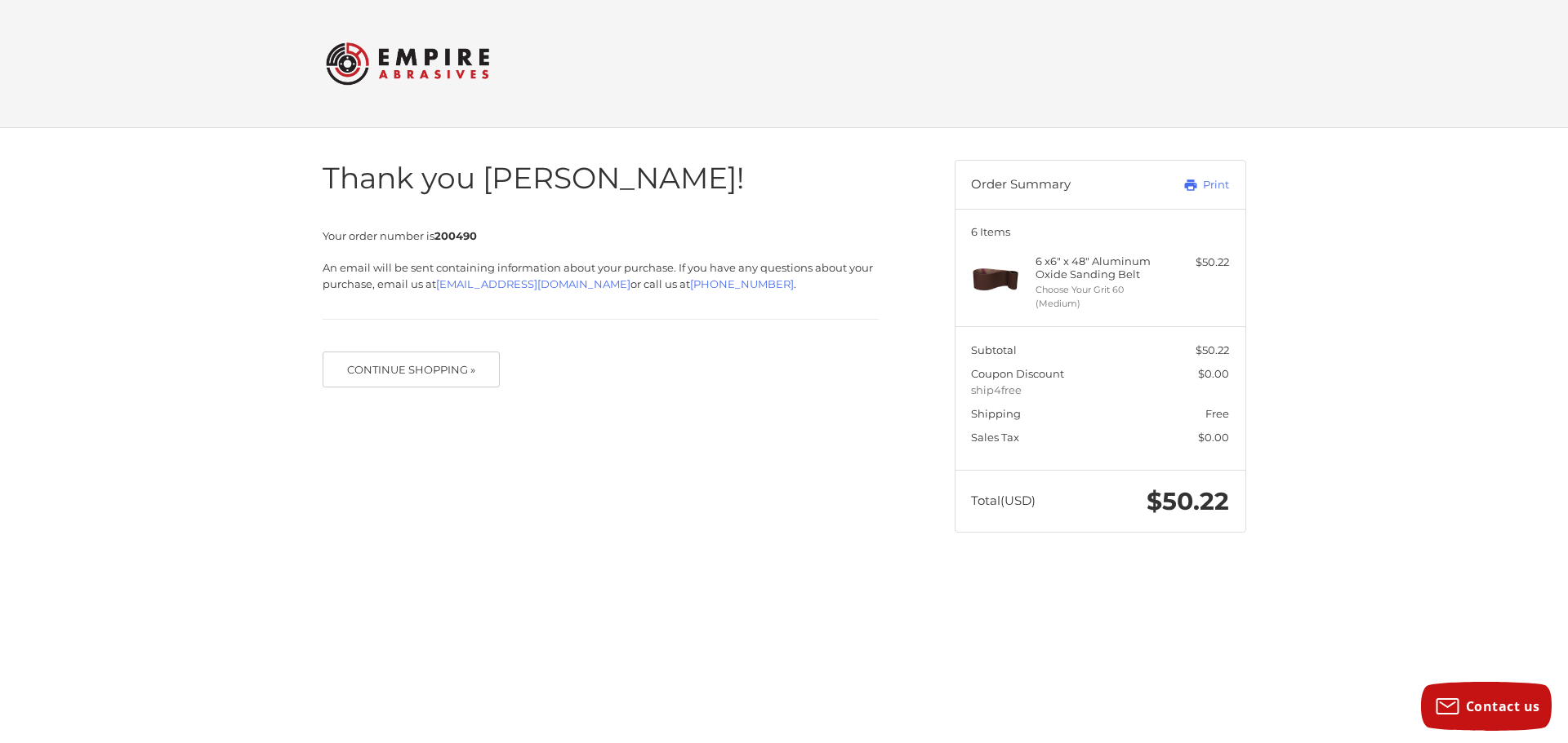
click at [1534, 565] on div at bounding box center [784, 565] width 1568 height 0
